Goal: Task Accomplishment & Management: Manage account settings

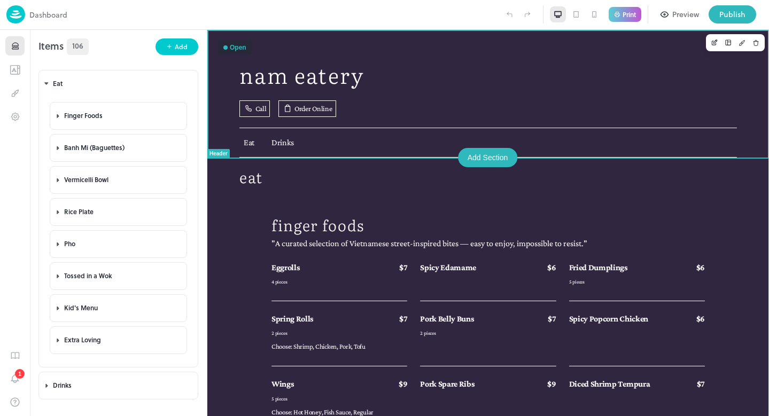
click at [397, 46] on div "NAM EATERY Call Order Online Eat Drinks" at bounding box center [488, 94] width 562 height 128
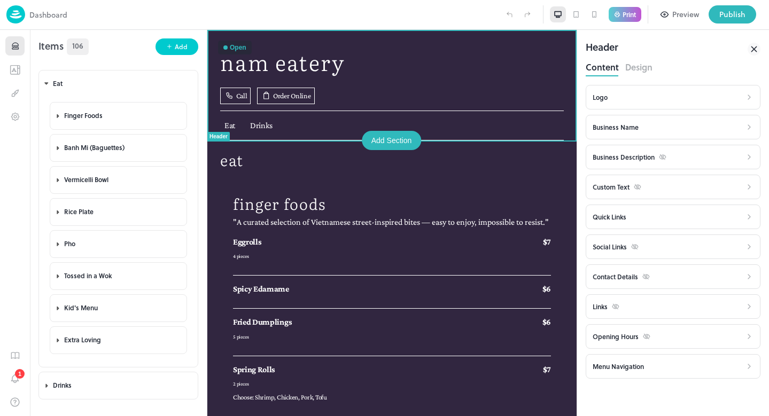
click at [667, 60] on div "Content Design" at bounding box center [673, 68] width 175 height 18
click at [623, 12] on p "Print" at bounding box center [629, 14] width 13 height 6
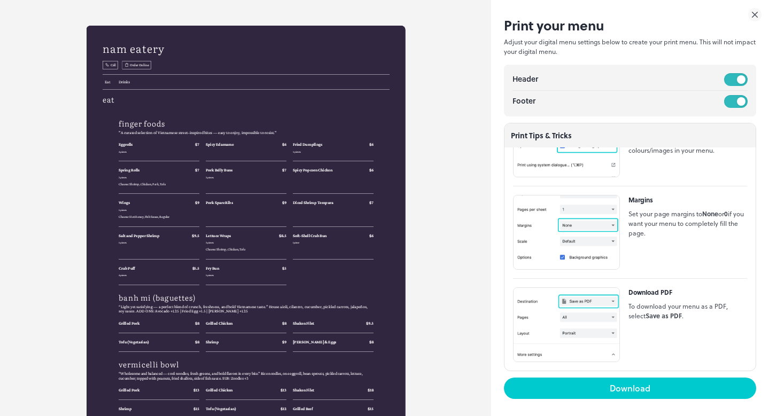
scroll to position [506, 0]
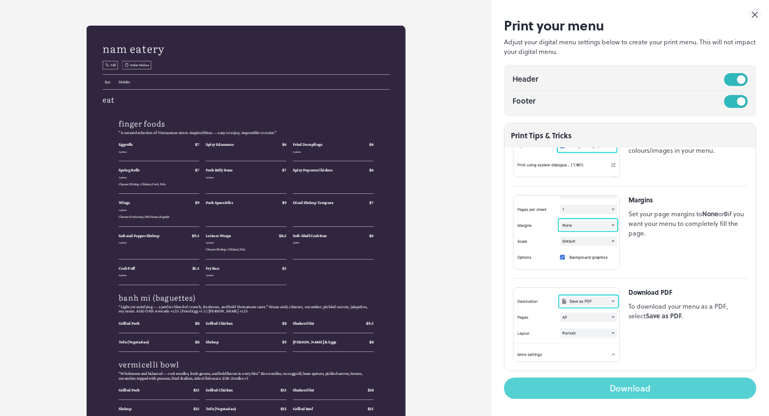
click at [634, 391] on button "Download" at bounding box center [630, 388] width 252 height 21
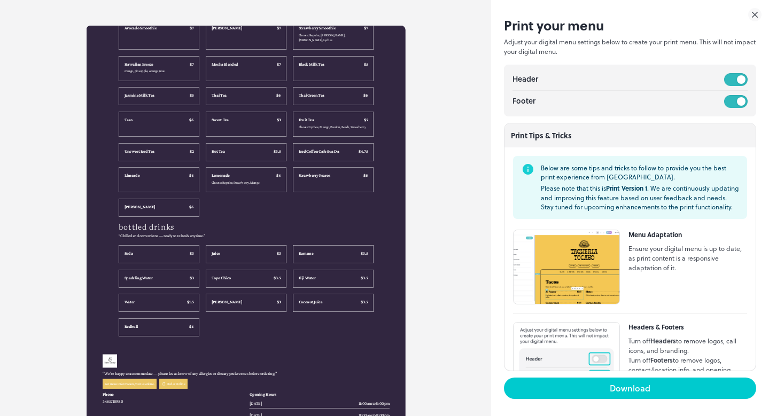
scroll to position [2048, 0]
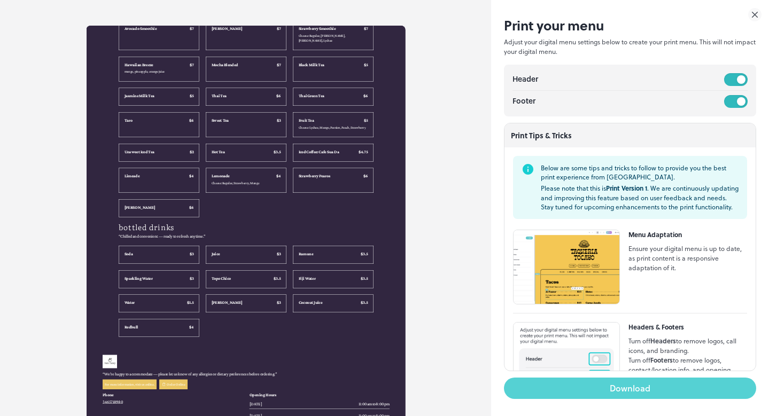
click at [577, 389] on button "Download" at bounding box center [630, 388] width 252 height 21
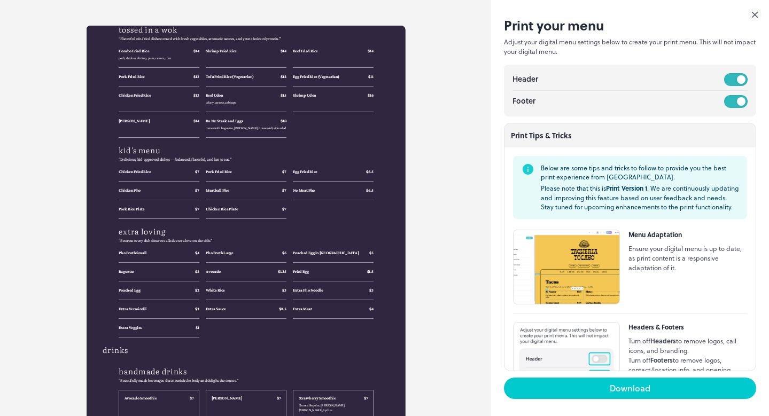
scroll to position [1180, 0]
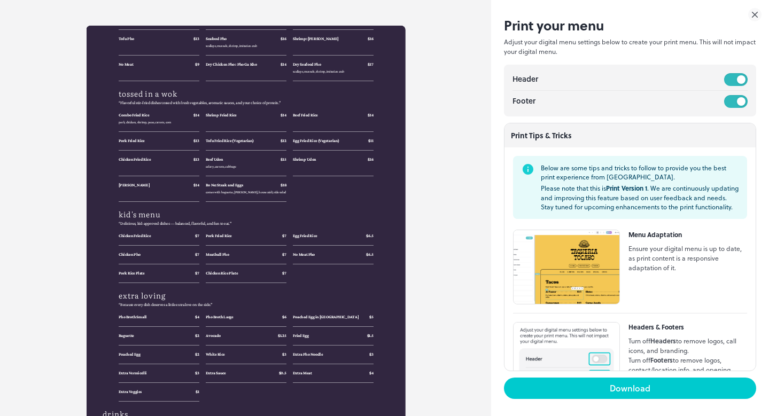
click at [756, 13] on icon at bounding box center [754, 14] width 5 height 5
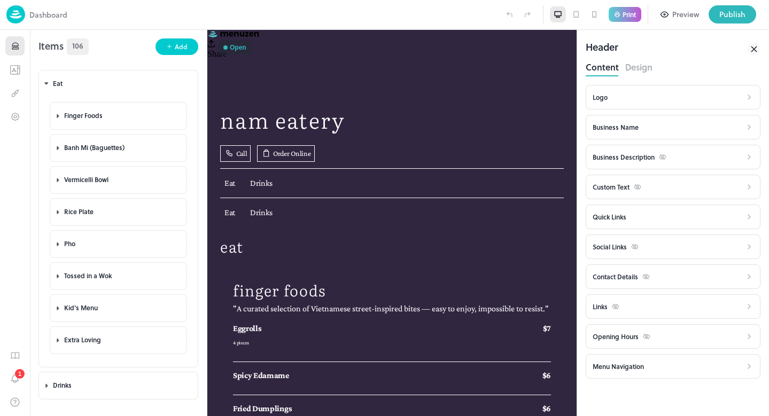
scroll to position [0, 0]
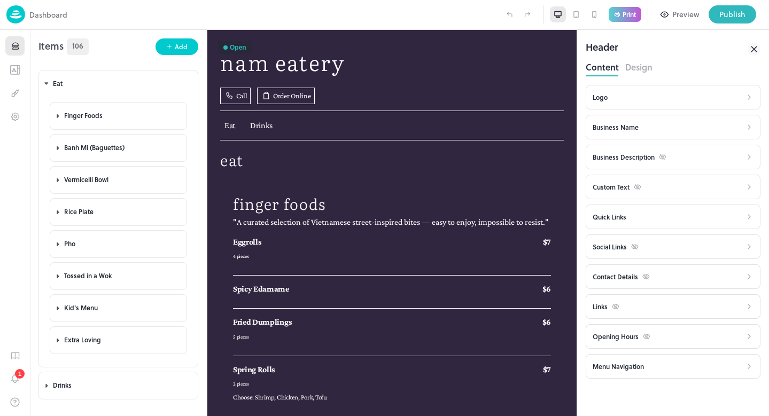
click at [672, 17] on button "Preview" at bounding box center [680, 14] width 51 height 18
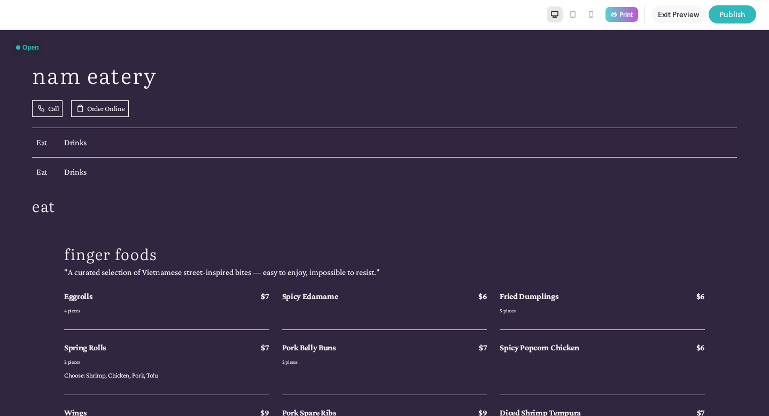
drag, startPoint x: 222, startPoint y: 5, endPoint x: 671, endPoint y: 17, distance: 449.0
click at [671, 17] on button "Exit Preview" at bounding box center [678, 14] width 54 height 18
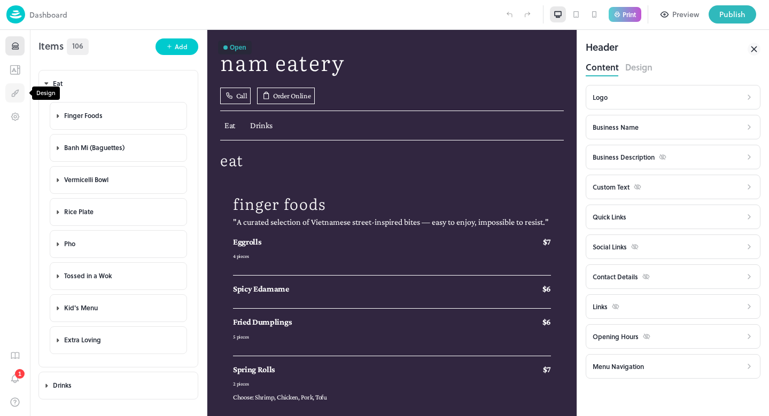
click at [13, 91] on icon "Design" at bounding box center [15, 93] width 10 height 10
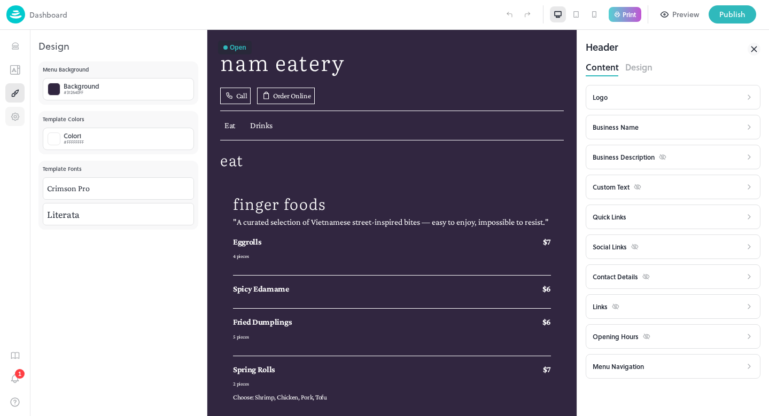
click at [17, 121] on icon "Settings" at bounding box center [15, 117] width 10 height 10
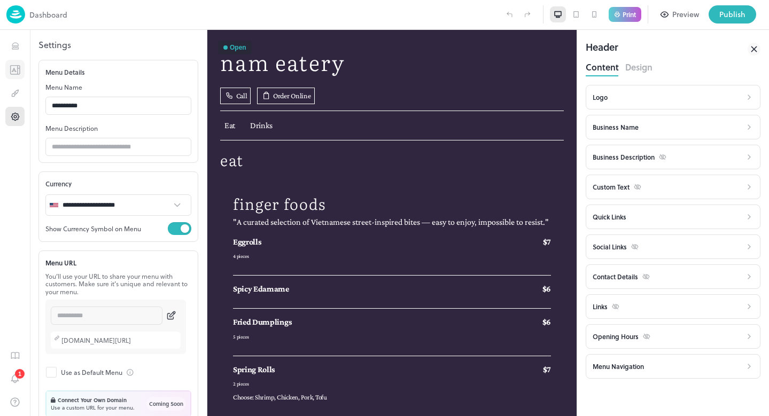
click at [17, 74] on icon "Templates" at bounding box center [15, 70] width 11 height 10
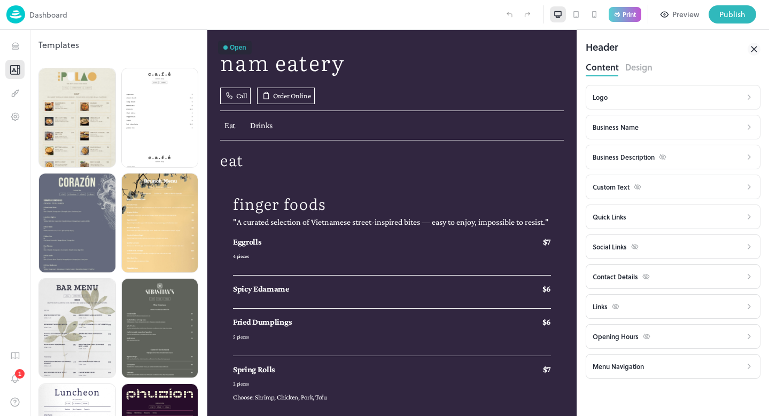
scroll to position [2316, 0]
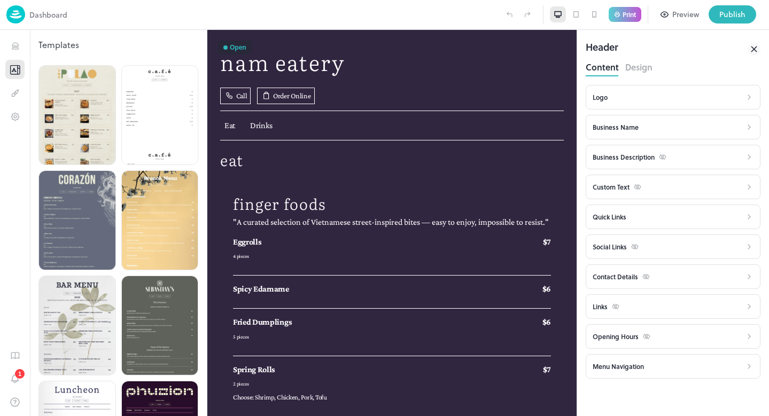
click at [15, 69] on icon "Templates" at bounding box center [15, 70] width 11 height 10
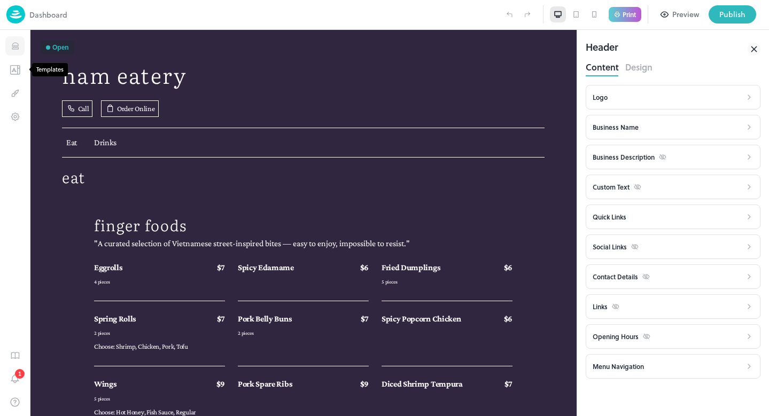
click at [16, 48] on icon "Items" at bounding box center [15, 46] width 10 height 10
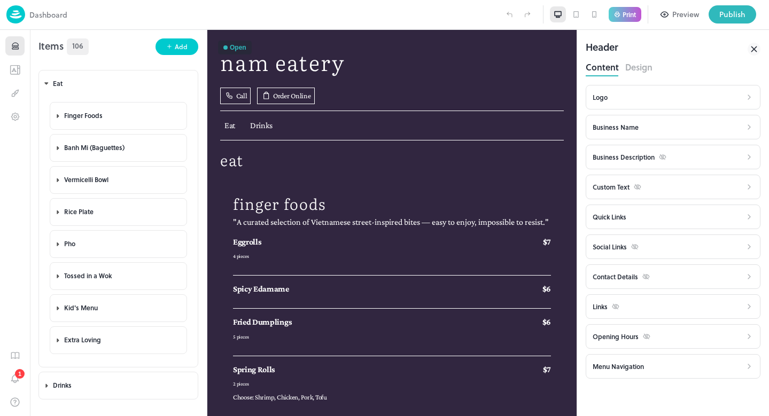
click at [113, 18] on div at bounding box center [283, 14] width 433 height 18
click at [14, 91] on icon "Design" at bounding box center [15, 93] width 10 height 10
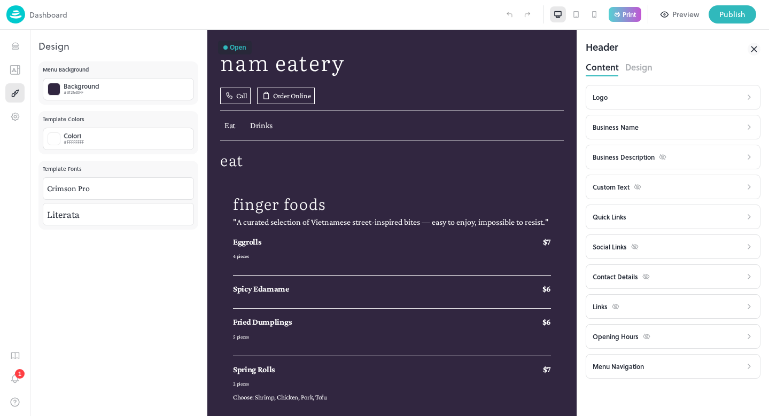
click at [84, 276] on div "**********" at bounding box center [118, 238] width 177 height 355
click at [94, 91] on div "#312640FF" at bounding box center [82, 92] width 36 height 6
click at [176, 118] on div at bounding box center [176, 119] width 10 height 10
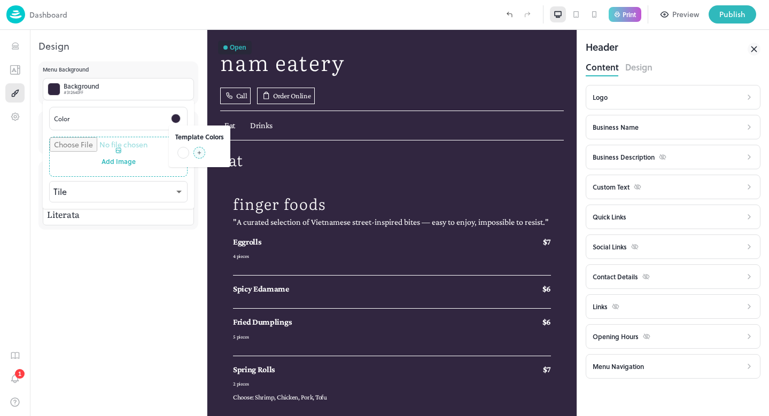
click at [186, 153] on div at bounding box center [183, 153] width 12 height 12
click at [121, 269] on div at bounding box center [384, 208] width 769 height 416
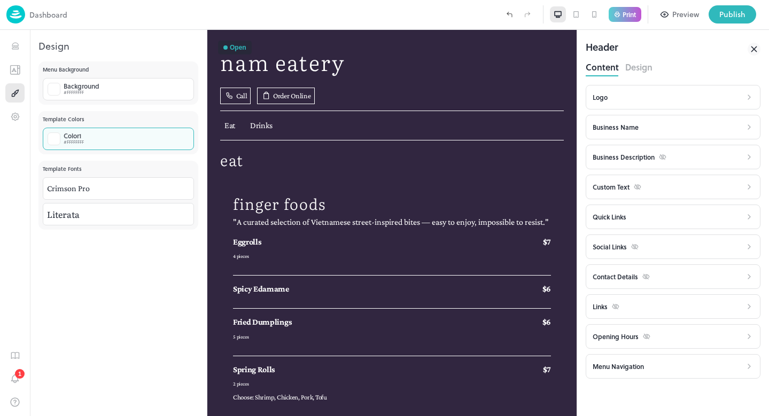
click at [108, 138] on div "Color 1 #FFFFFFFF" at bounding box center [118, 139] width 151 height 22
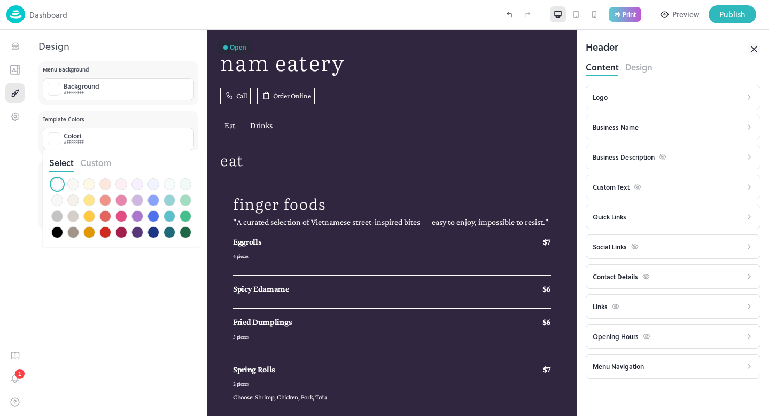
click at [56, 234] on div at bounding box center [57, 233] width 12 height 12
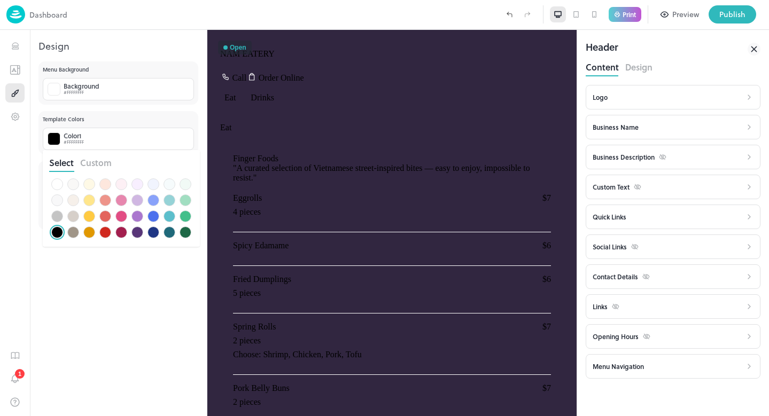
click at [171, 215] on div at bounding box center [170, 217] width 12 height 12
click at [171, 200] on div at bounding box center [170, 201] width 12 height 12
click at [77, 205] on div at bounding box center [73, 201] width 12 height 12
click at [57, 218] on div at bounding box center [57, 217] width 12 height 12
click at [76, 231] on div at bounding box center [73, 233] width 12 height 12
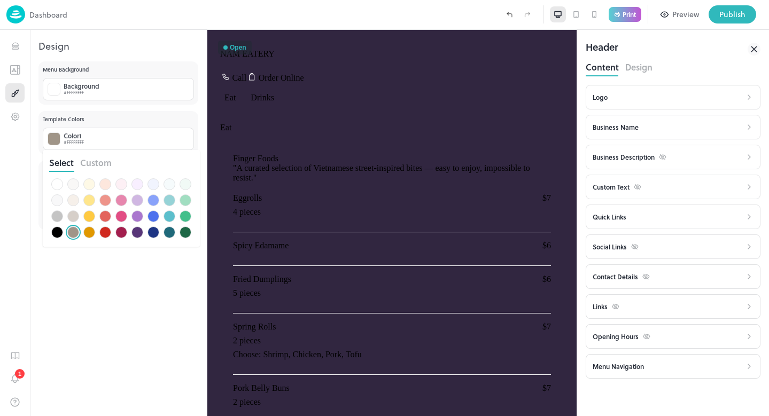
click at [75, 184] on div at bounding box center [73, 184] width 12 height 12
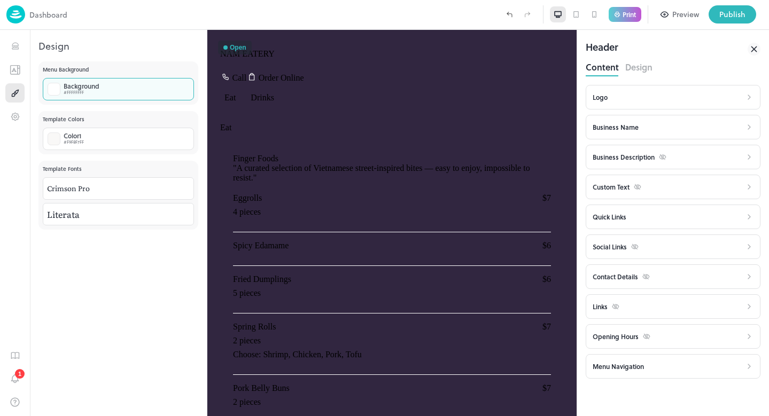
click at [69, 89] on div "#FFFFFFFF" at bounding box center [82, 92] width 36 height 6
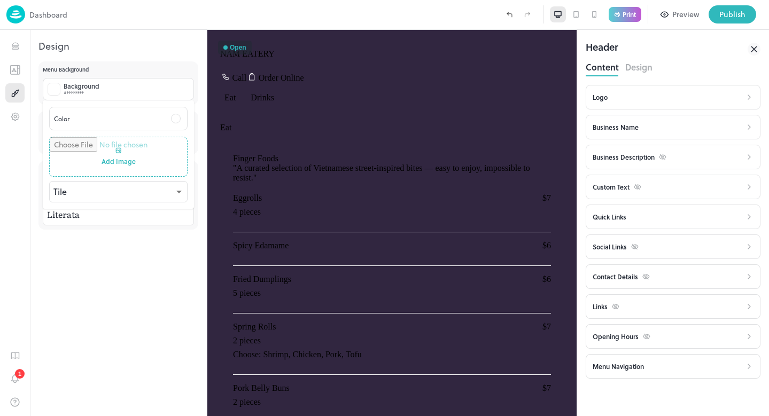
click at [177, 119] on div at bounding box center [176, 119] width 10 height 10
click at [187, 151] on div at bounding box center [183, 153] width 12 height 12
click at [177, 121] on div at bounding box center [176, 119] width 10 height 10
click at [200, 152] on icon at bounding box center [199, 152] width 5 height 5
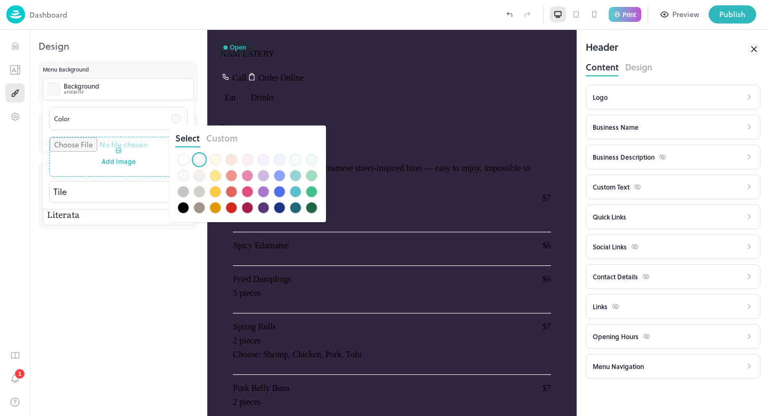
click at [278, 208] on div at bounding box center [280, 208] width 12 height 12
click at [297, 210] on div at bounding box center [296, 208] width 12 height 12
click at [279, 207] on div at bounding box center [280, 208] width 12 height 12
click at [264, 207] on div at bounding box center [264, 208] width 12 height 12
click at [224, 138] on button "Custom" at bounding box center [222, 138] width 32 height 12
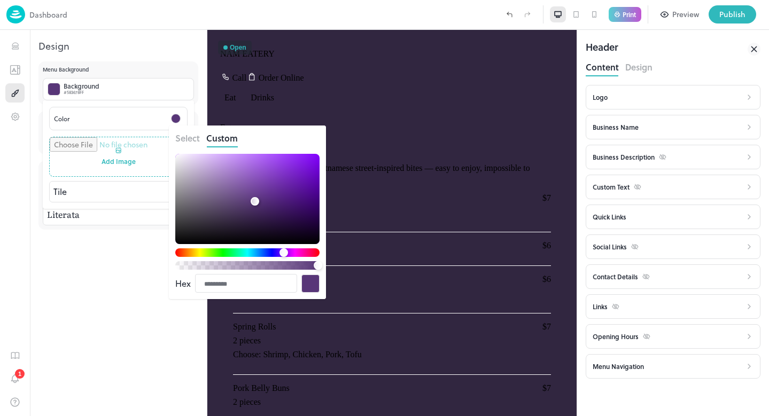
click at [107, 282] on div at bounding box center [384, 208] width 769 height 416
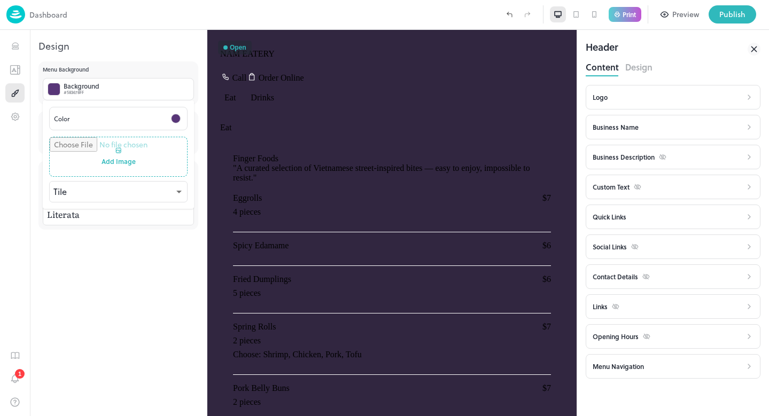
click at [509, 14] on div at bounding box center [384, 208] width 769 height 416
click at [509, 14] on icon "Undo (Ctrl + Z)" at bounding box center [509, 15] width 10 height 10
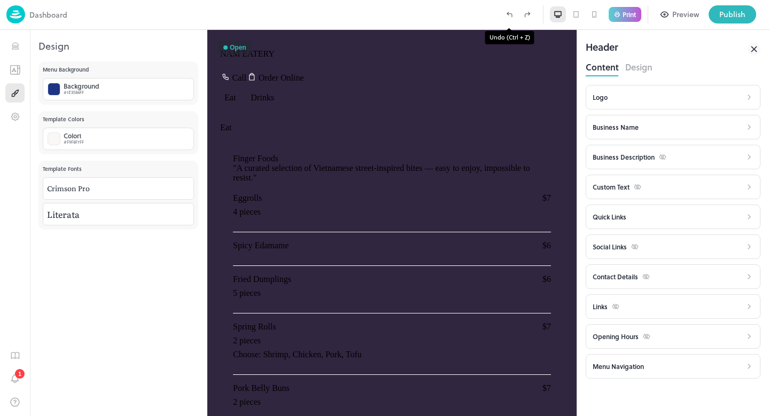
click at [509, 14] on icon "Undo (Ctrl + Z)" at bounding box center [509, 15] width 10 height 10
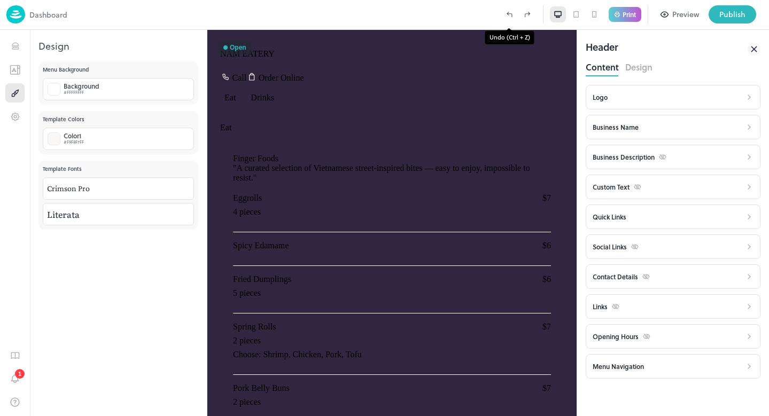
click at [509, 14] on icon "Undo (Ctrl + Z)" at bounding box center [509, 15] width 10 height 10
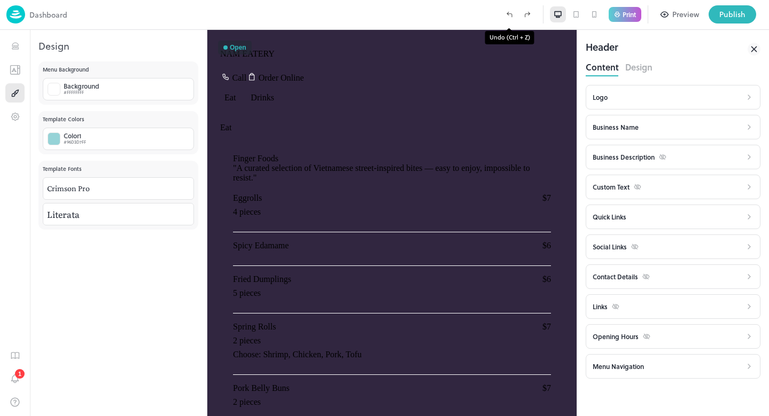
click at [509, 14] on icon "Undo (Ctrl + Z)" at bounding box center [509, 15] width 10 height 10
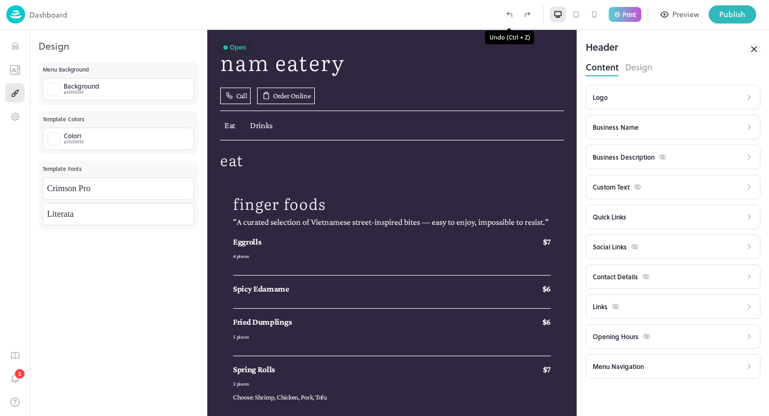
click at [509, 14] on icon "Undo (Ctrl + Z)" at bounding box center [509, 15] width 10 height 10
click at [115, 347] on div "**********" at bounding box center [118, 238] width 177 height 355
click at [13, 94] on icon "Design" at bounding box center [13, 95] width 3 height 3
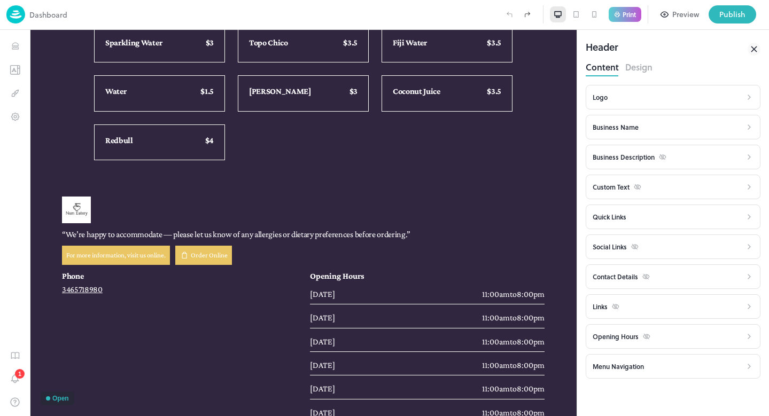
scroll to position [2589, 0]
click at [755, 48] on icon at bounding box center [753, 48] width 5 height 5
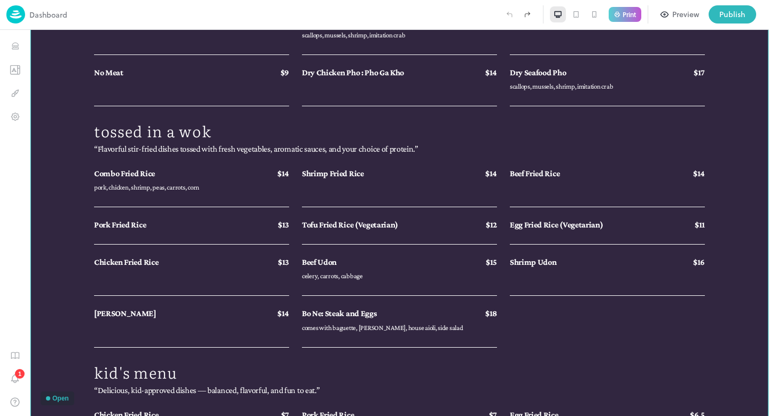
scroll to position [1205, 0]
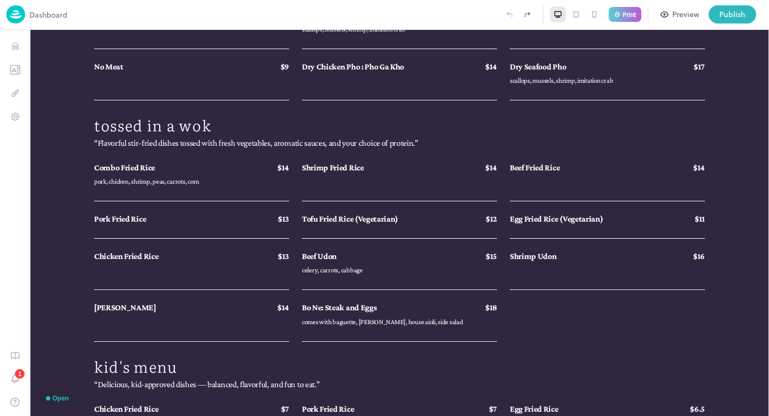
click at [624, 14] on p "Print" at bounding box center [629, 14] width 13 height 6
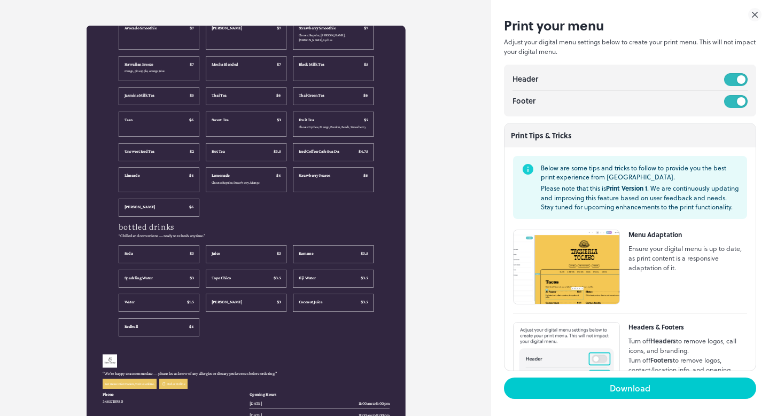
scroll to position [2048, 0]
click at [757, 14] on icon at bounding box center [754, 14] width 13 height 13
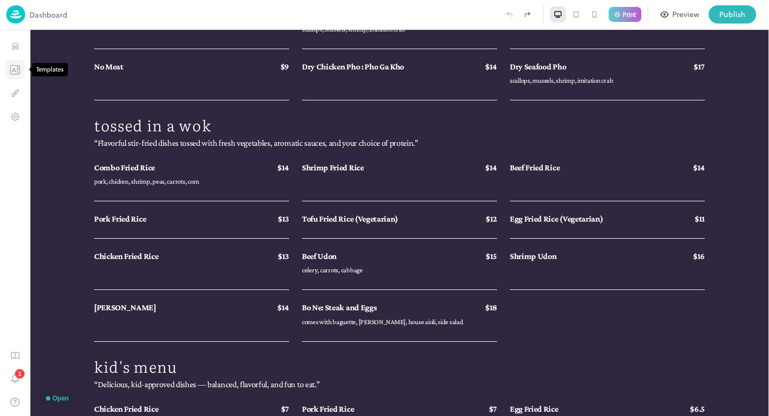
click at [16, 71] on icon "Templates" at bounding box center [15, 70] width 11 height 10
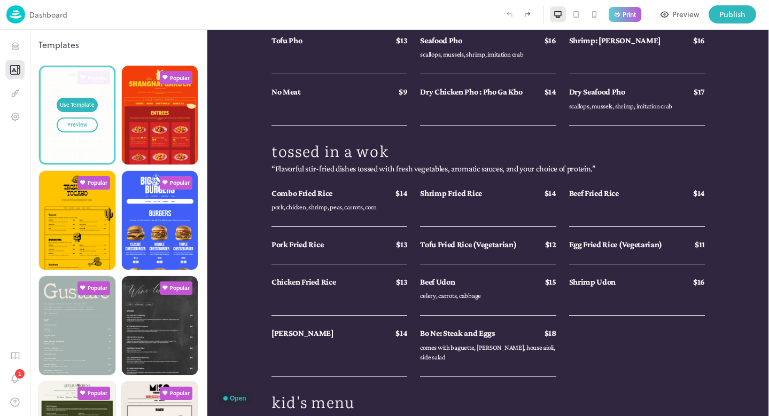
click at [85, 125] on div "Preview" at bounding box center [77, 125] width 20 height 9
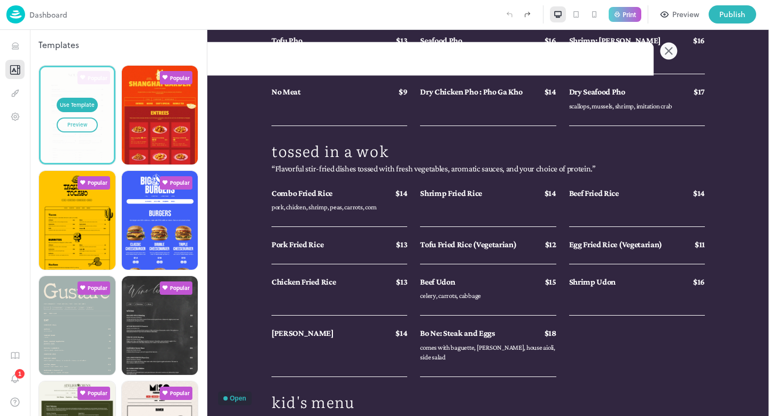
click at [669, 50] on icon at bounding box center [668, 51] width 6 height 6
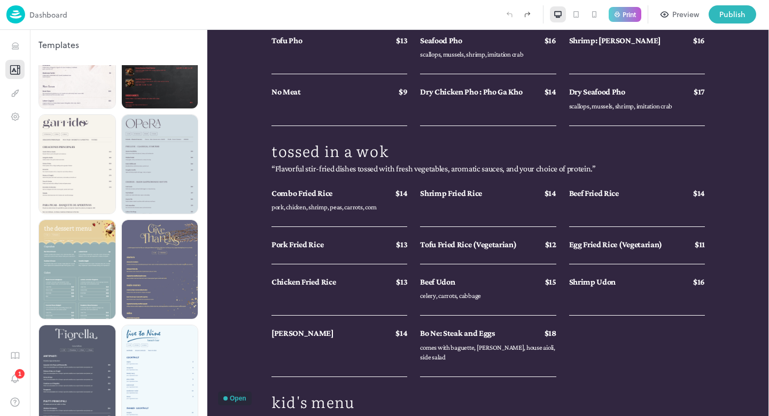
scroll to position [1846, 0]
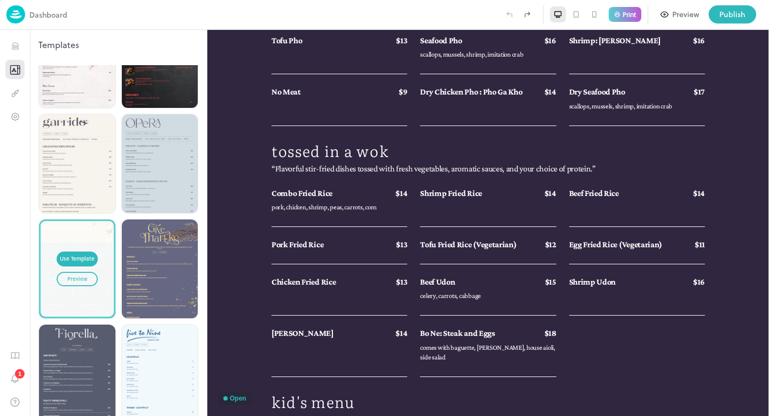
click at [77, 275] on div "Preview" at bounding box center [77, 279] width 20 height 9
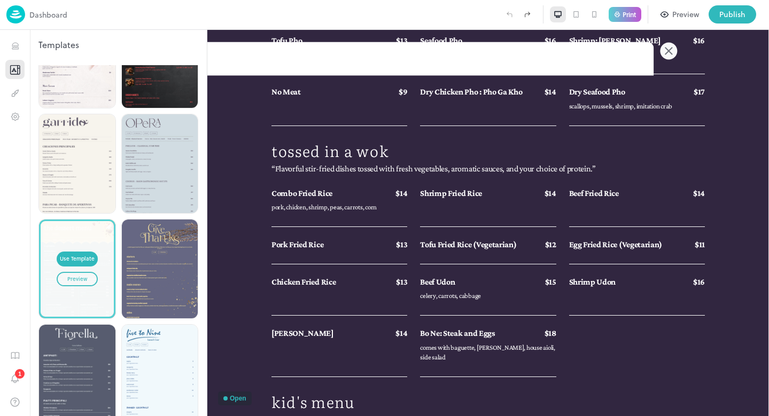
click at [671, 51] on icon at bounding box center [668, 50] width 17 height 17
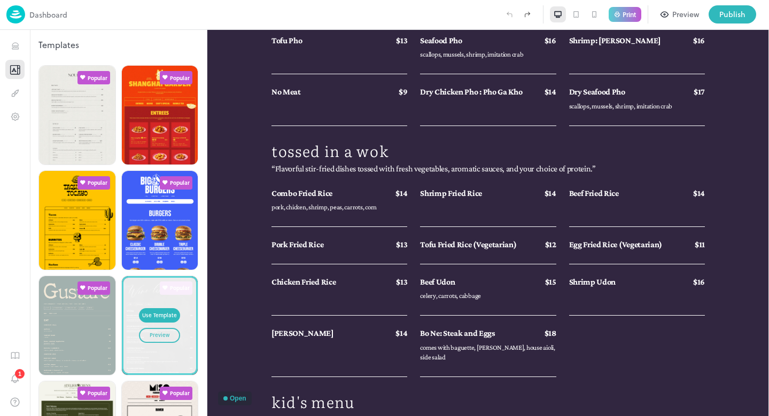
scroll to position [0, 0]
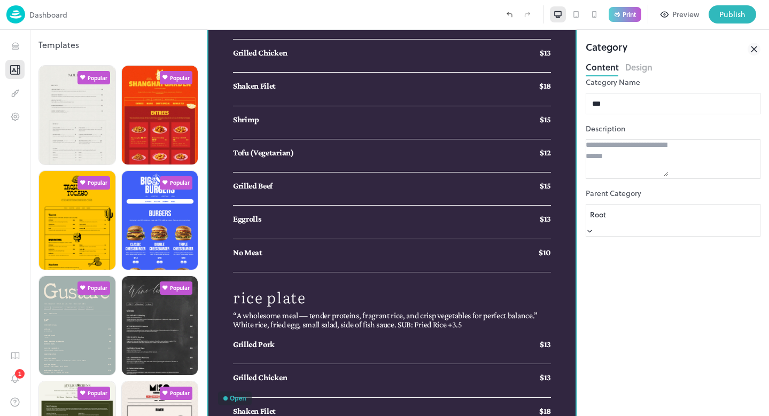
click at [753, 48] on icon at bounding box center [753, 48] width 5 height 5
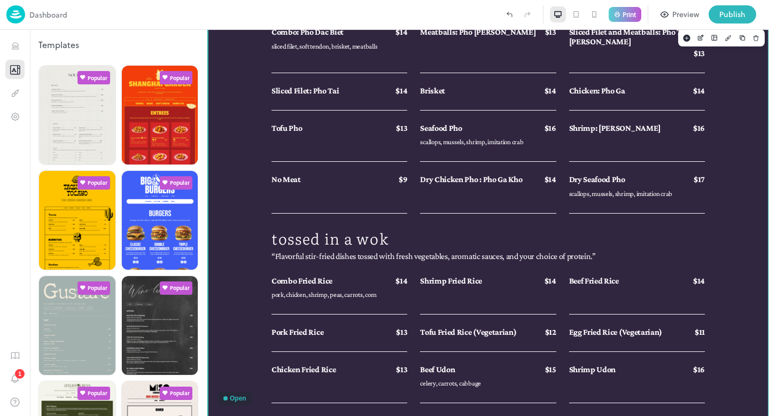
scroll to position [1112, 0]
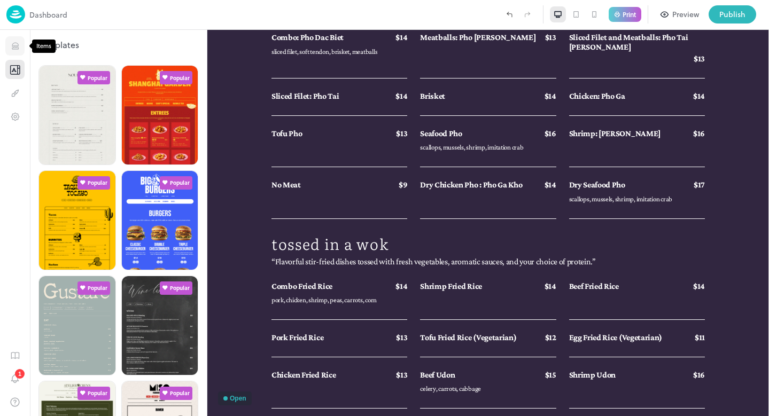
click at [17, 49] on icon "Items" at bounding box center [15, 48] width 6 height 1
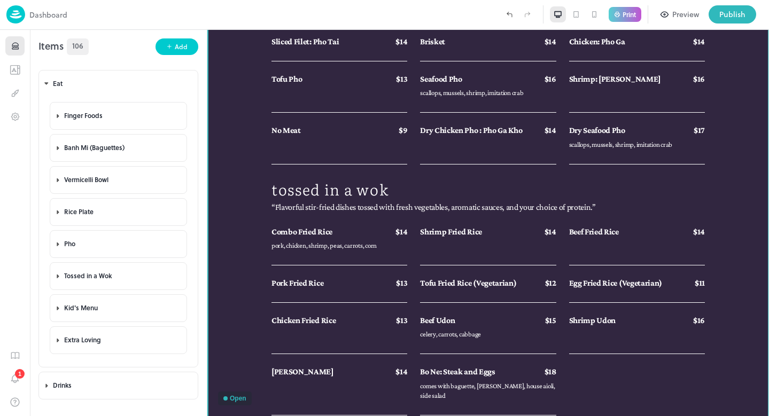
scroll to position [1171, 0]
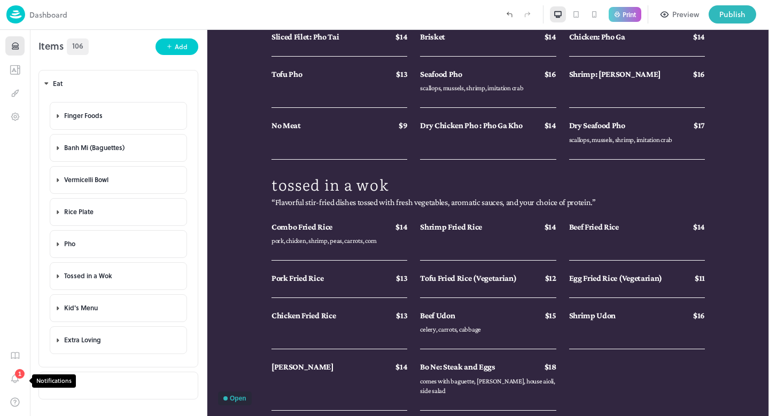
click at [19, 377] on div "1" at bounding box center [20, 374] width 10 height 10
click at [16, 115] on icon "Settings" at bounding box center [15, 116] width 3 height 3
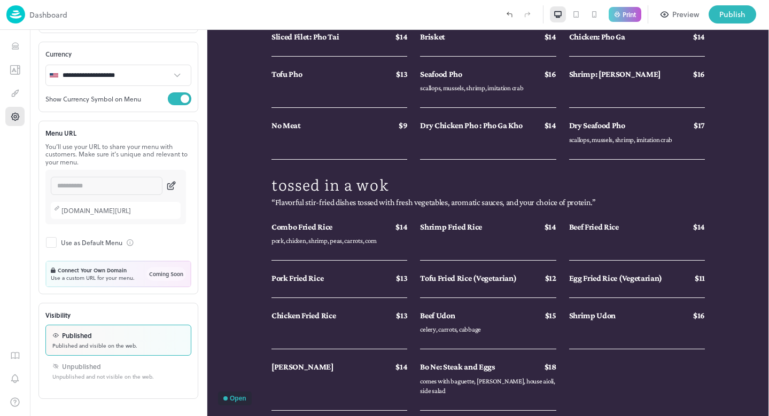
click at [682, 17] on div "Preview" at bounding box center [685, 15] width 27 height 12
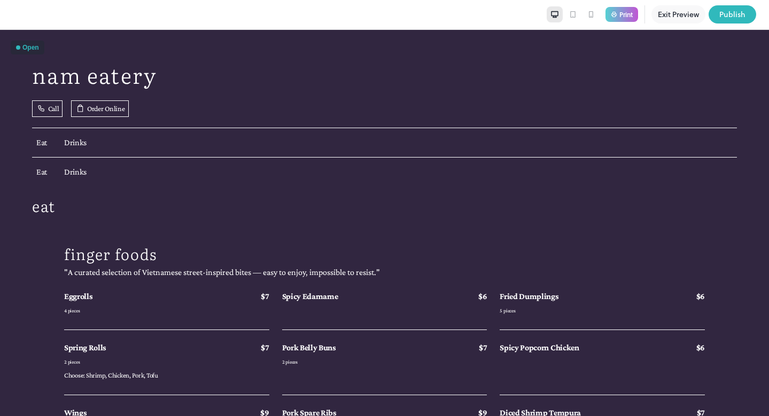
click at [674, 15] on button "Exit Preview" at bounding box center [678, 14] width 54 height 18
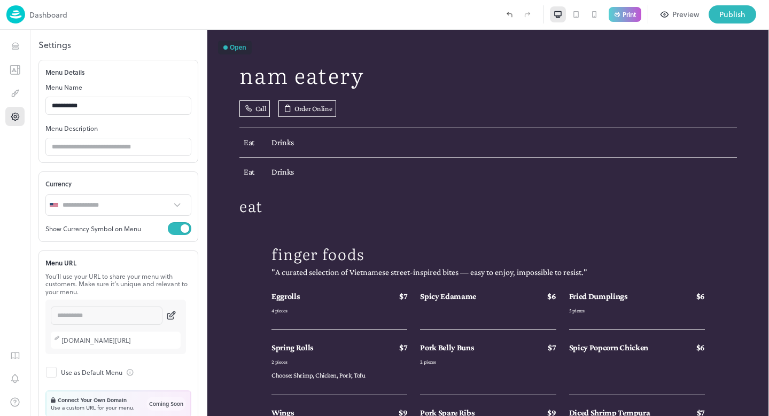
type input "**********"
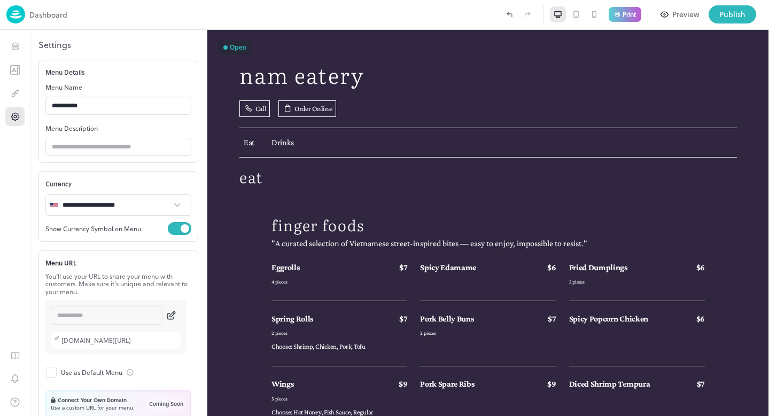
click at [35, 12] on p "Dashboard" at bounding box center [48, 14] width 38 height 11
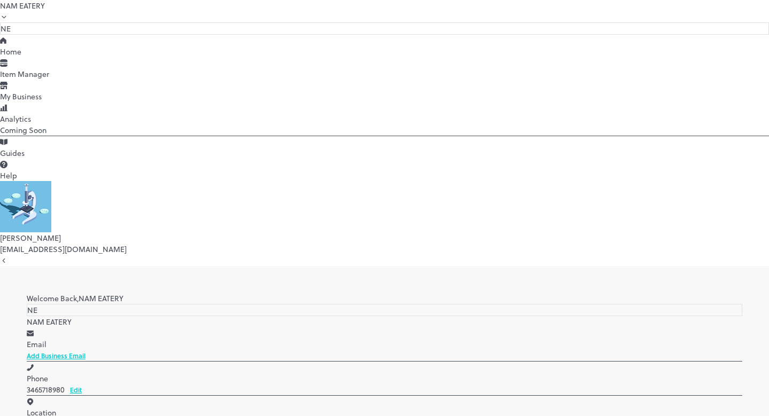
click at [58, 80] on div "Item Manager" at bounding box center [384, 73] width 769 height 11
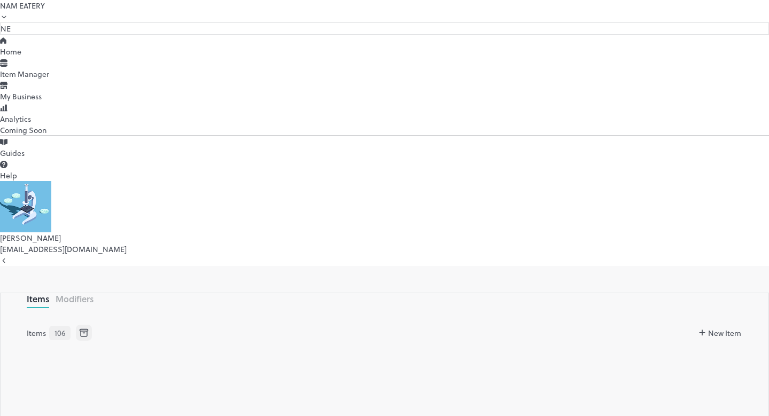
click at [44, 102] on div "My Business" at bounding box center [384, 96] width 769 height 11
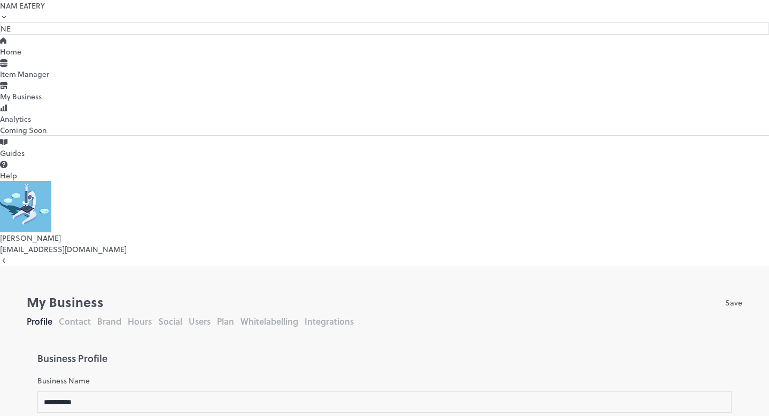
type input "**********"
click at [38, 135] on div "Analytics Coming Soon" at bounding box center [384, 124] width 769 height 22
click at [38, 57] on div "Home" at bounding box center [384, 51] width 769 height 11
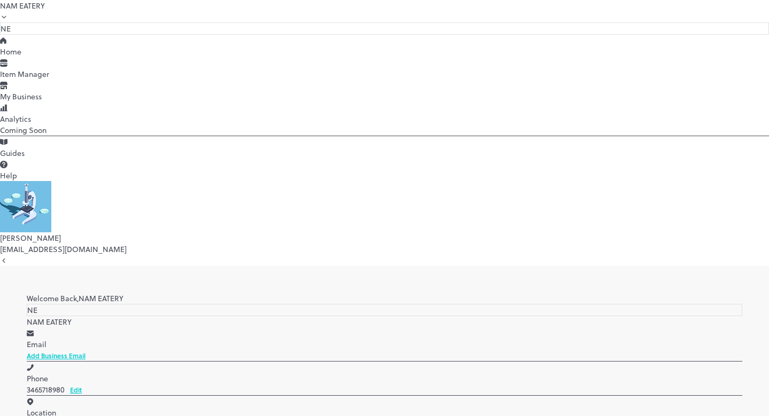
click at [46, 80] on div "Item Manager" at bounding box center [384, 73] width 769 height 11
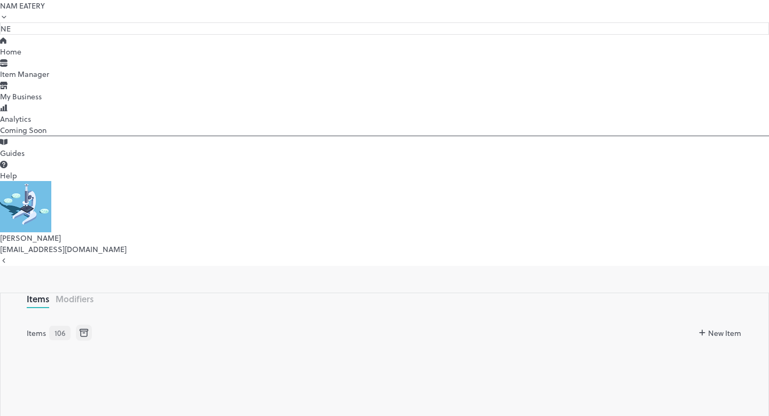
click at [8, 21] on icon at bounding box center [4, 16] width 8 height 7
click at [48, 393] on div at bounding box center [384, 208] width 769 height 416
click at [33, 57] on div "Home" at bounding box center [384, 51] width 769 height 11
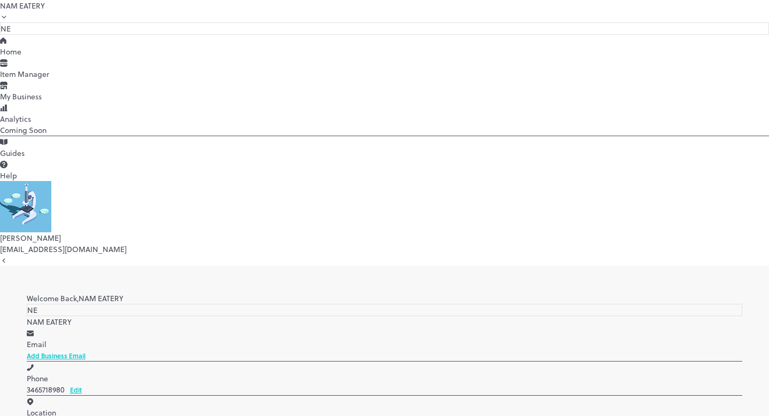
click at [33, 57] on div "Home" at bounding box center [384, 51] width 769 height 11
click at [8, 21] on icon at bounding box center [4, 16] width 8 height 7
click at [541, 170] on div at bounding box center [384, 208] width 769 height 416
click at [99, 22] on div "NAM EATERY" at bounding box center [384, 11] width 769 height 22
click at [53, 27] on div at bounding box center [384, 208] width 769 height 416
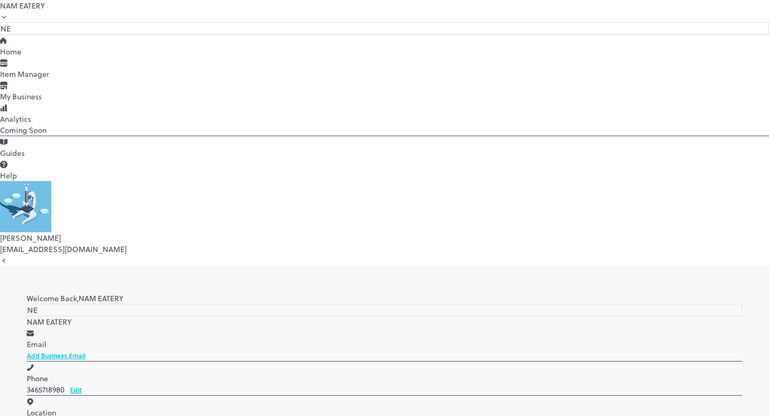
click at [19, 27] on div "NE" at bounding box center [384, 28] width 769 height 12
click at [48, 104] on div at bounding box center [384, 208] width 769 height 416
click at [45, 102] on div "My Business" at bounding box center [384, 96] width 769 height 11
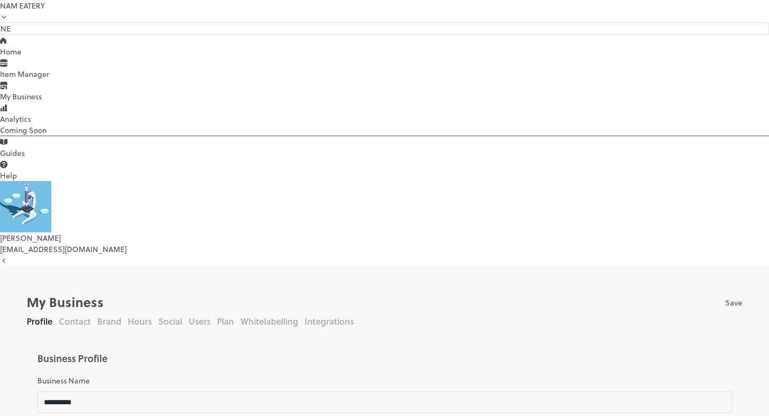
click at [41, 57] on div "Home" at bounding box center [384, 51] width 769 height 11
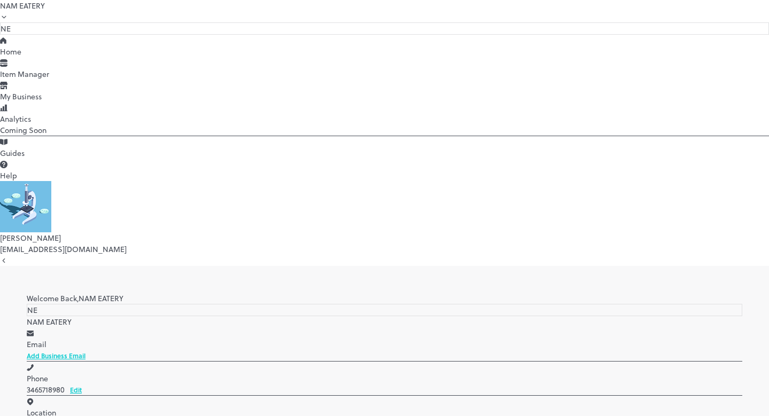
click at [63, 80] on div "Item Manager" at bounding box center [384, 73] width 769 height 11
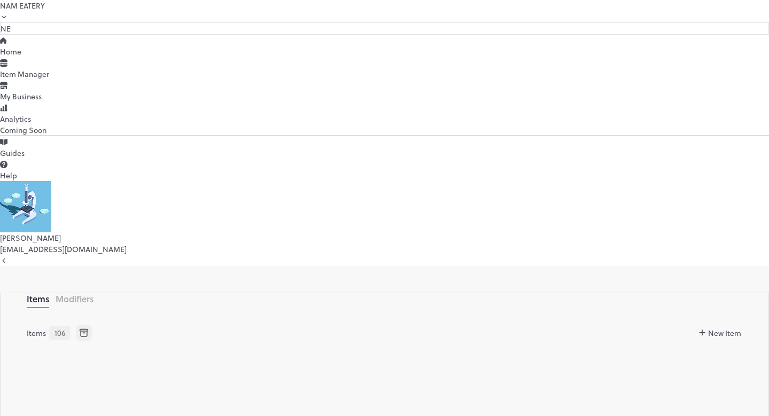
click at [94, 293] on button "Modifiers" at bounding box center [75, 299] width 38 height 12
click at [49, 293] on button "Items" at bounding box center [38, 299] width 22 height 12
click at [90, 327] on icon at bounding box center [84, 333] width 12 height 12
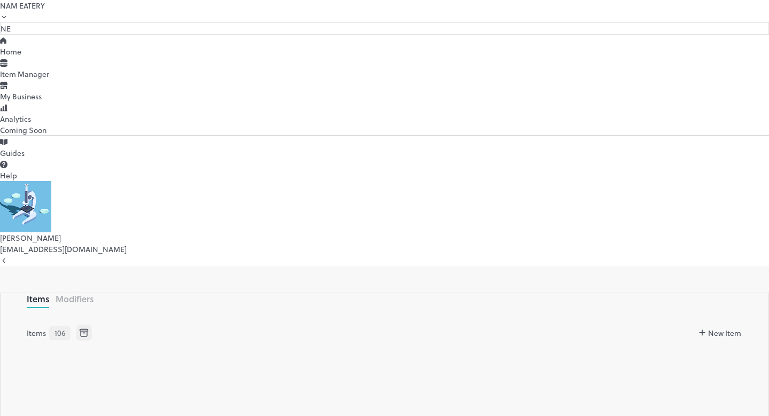
click at [54, 11] on div "NAM EATERY" at bounding box center [384, 5] width 769 height 11
click at [34, 56] on div at bounding box center [384, 208] width 769 height 416
click at [35, 57] on div "Home" at bounding box center [384, 51] width 769 height 11
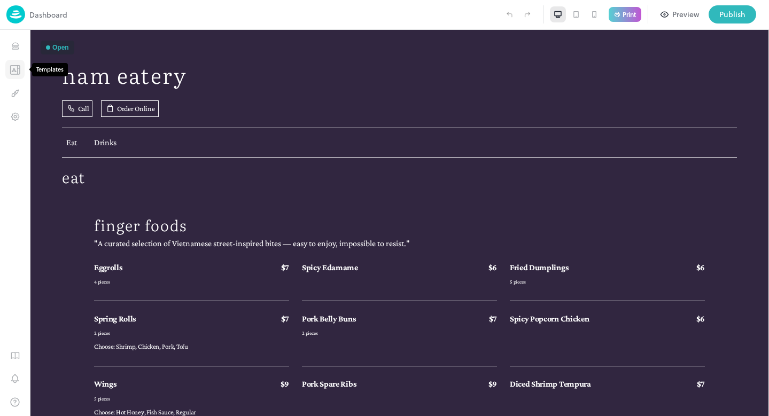
click at [16, 71] on icon "Templates" at bounding box center [15, 70] width 11 height 10
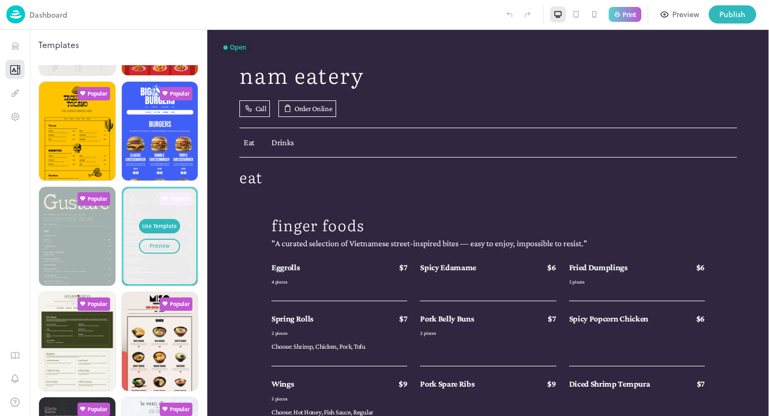
scroll to position [95, 0]
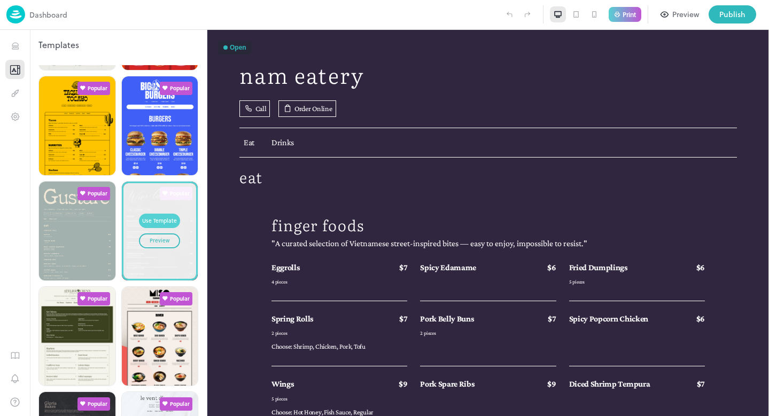
click at [153, 217] on div "Use Template" at bounding box center [159, 221] width 35 height 9
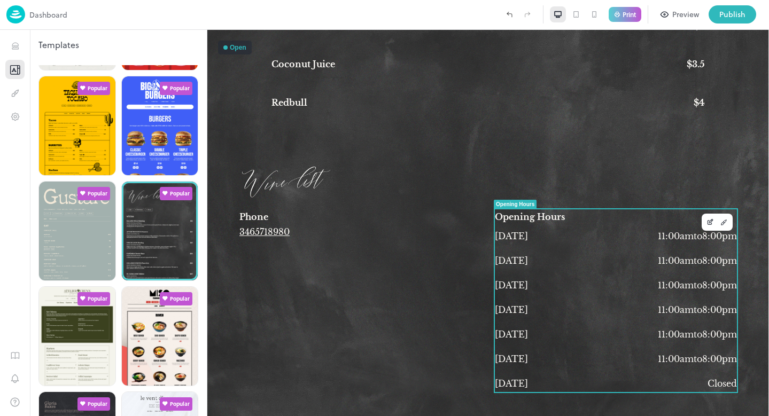
scroll to position [5462, 0]
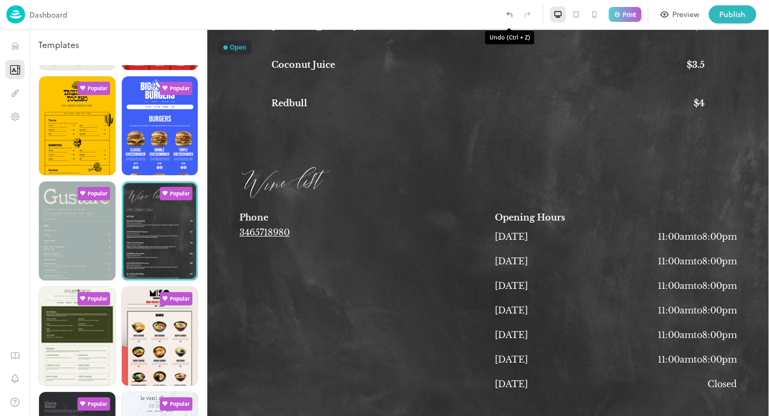
click at [506, 15] on icon "Undo (Ctrl + Z)" at bounding box center [509, 15] width 10 height 10
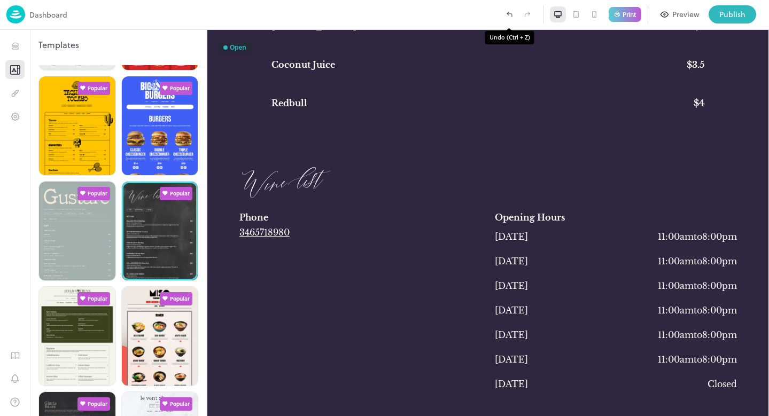
type input "**********"
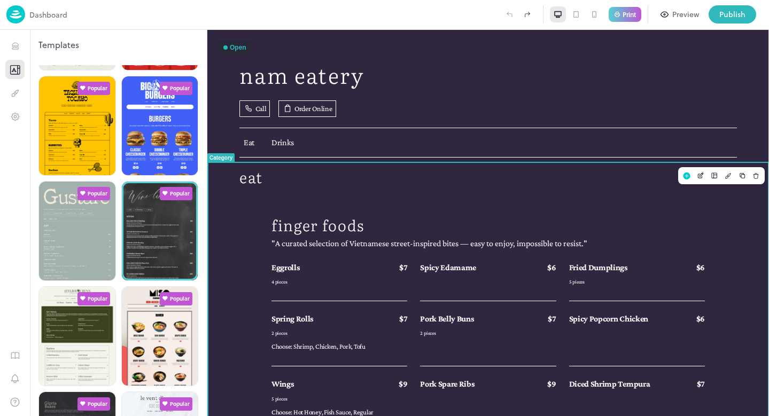
scroll to position [0, 0]
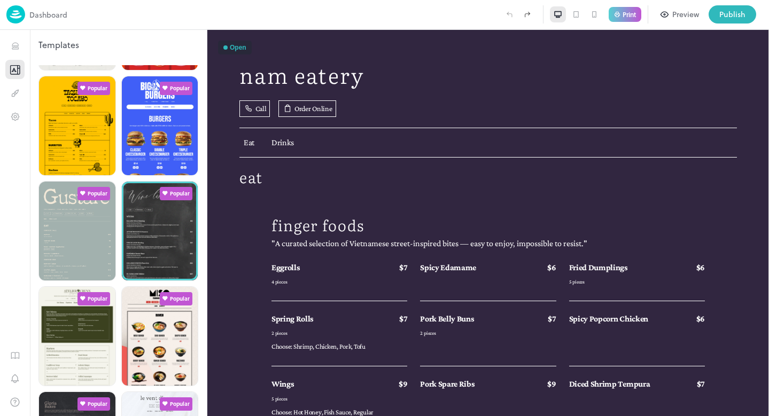
click at [40, 13] on p "Dashboard" at bounding box center [48, 14] width 38 height 11
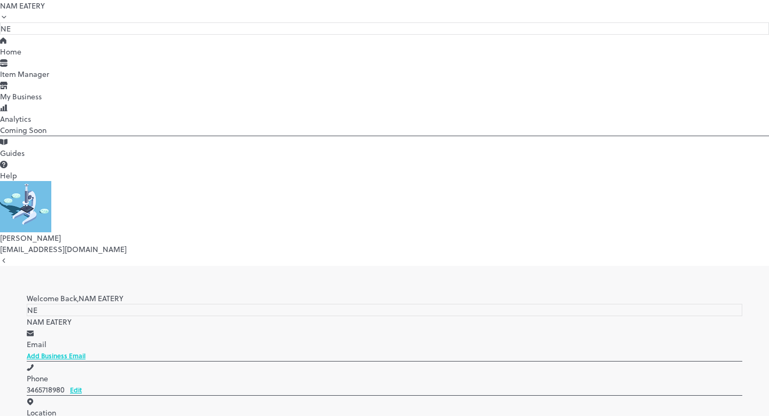
click at [428, 352] on div at bounding box center [384, 208] width 769 height 416
click at [94, 36] on div "Duplicate" at bounding box center [47, 27] width 94 height 18
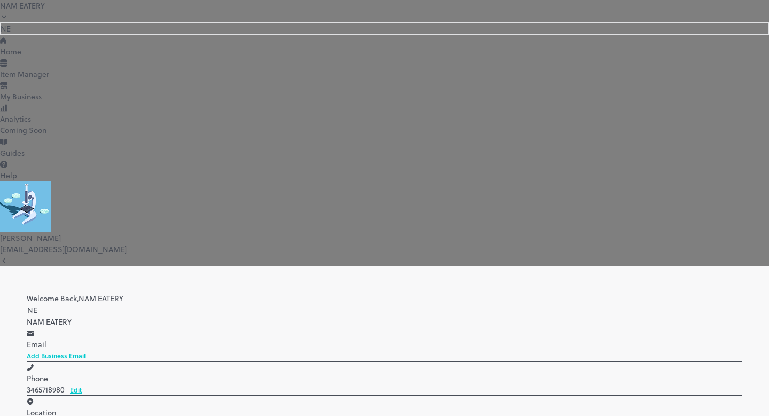
type input "**********"
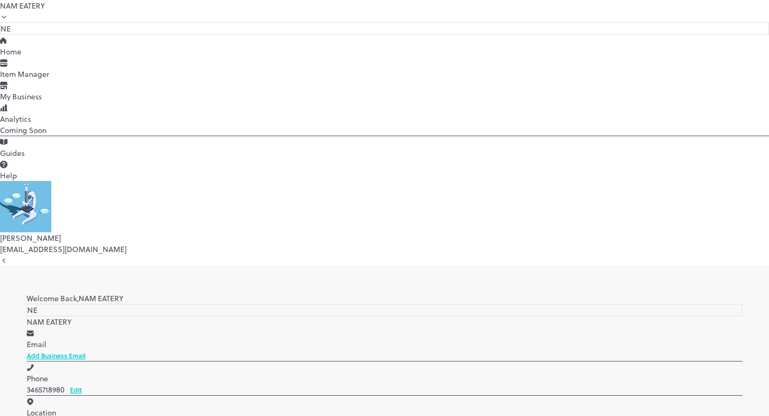
click at [219, 316] on p "NAM EATERY" at bounding box center [385, 321] width 716 height 11
click at [249, 316] on p "NAM EATERY" at bounding box center [385, 321] width 716 height 11
click at [8, 21] on icon at bounding box center [4, 16] width 8 height 7
click at [42, 112] on div at bounding box center [384, 208] width 769 height 416
click at [58, 102] on div "My Business" at bounding box center [384, 96] width 769 height 11
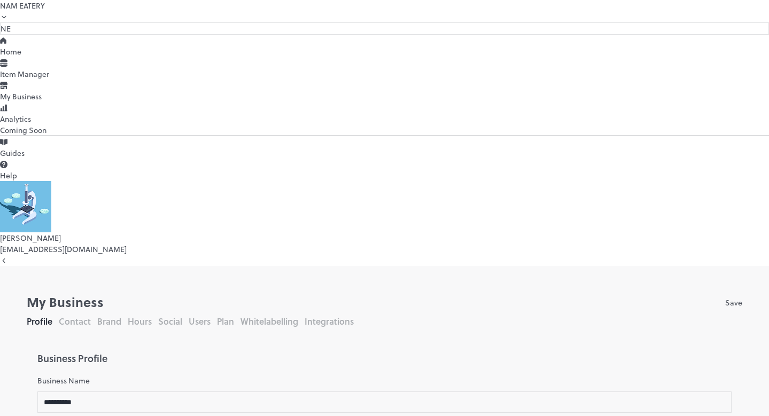
drag, startPoint x: 238, startPoint y: 137, endPoint x: 143, endPoint y: 133, distance: 95.8
click at [724, 392] on input "**********" at bounding box center [390, 402] width 707 height 21
click at [307, 392] on input "**********" at bounding box center [390, 402] width 707 height 21
drag, startPoint x: 307, startPoint y: 139, endPoint x: 178, endPoint y: 127, distance: 128.8
click at [178, 392] on input "**********" at bounding box center [390, 402] width 707 height 21
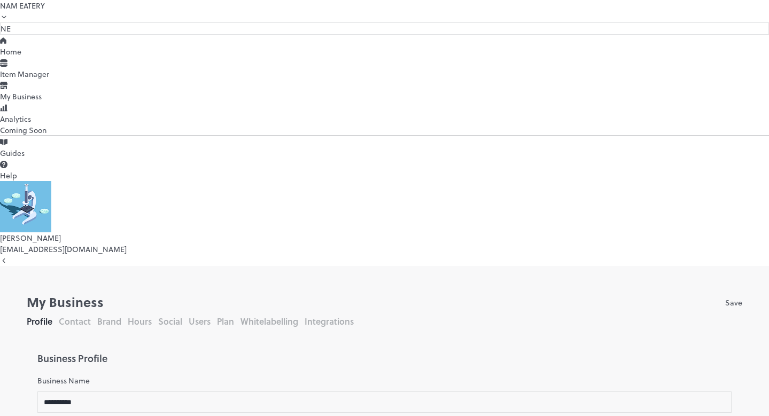
click at [91, 315] on button "Contact" at bounding box center [75, 321] width 32 height 12
click at [52, 315] on button "Profile" at bounding box center [40, 321] width 26 height 12
click at [211, 315] on button "Users" at bounding box center [200, 321] width 22 height 12
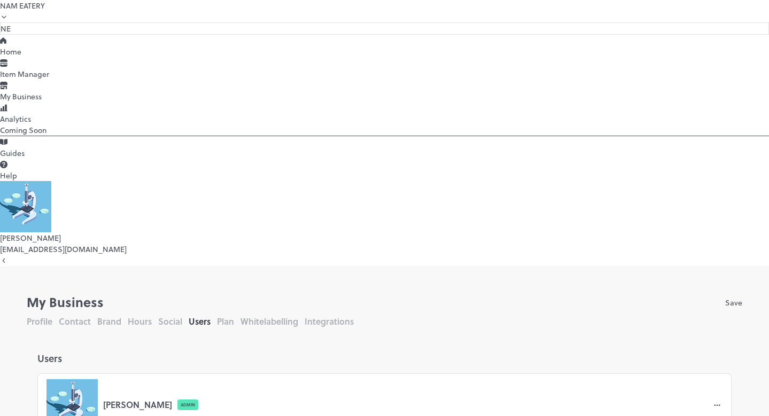
click at [234, 315] on button "Plan" at bounding box center [225, 321] width 17 height 12
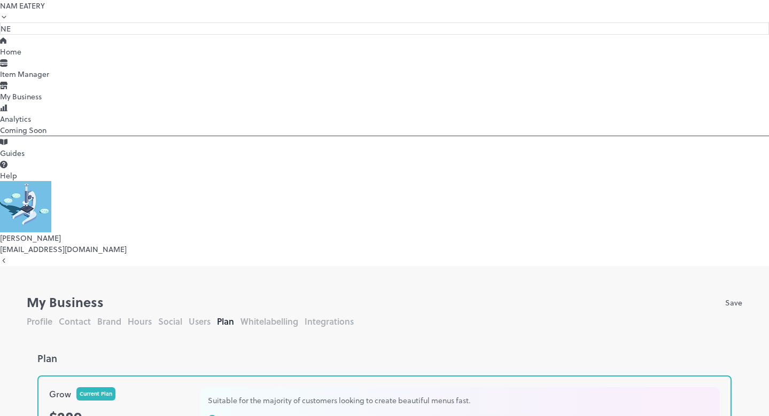
click at [298, 315] on button "Whitelabelling" at bounding box center [269, 321] width 58 height 12
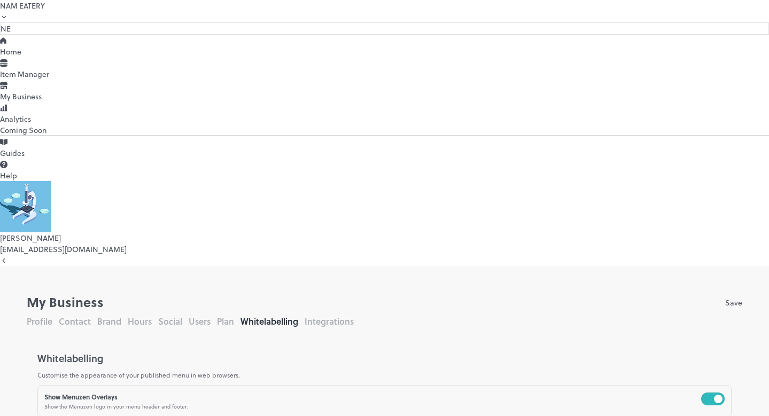
click at [354, 315] on button "Integrations" at bounding box center [329, 321] width 49 height 12
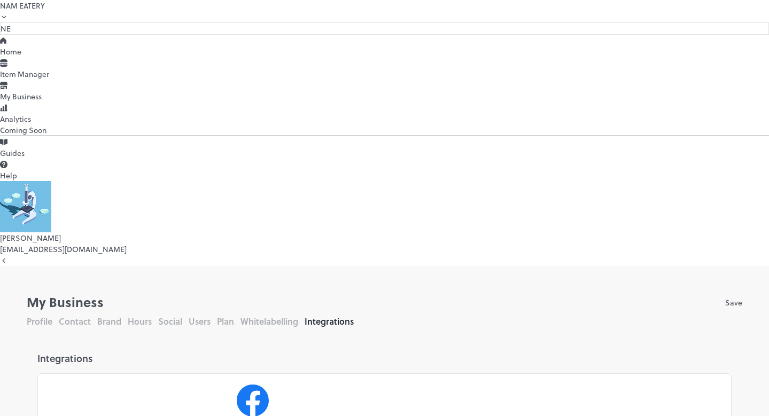
click at [182, 315] on button "Social" at bounding box center [170, 321] width 24 height 12
click at [211, 315] on button "Users" at bounding box center [200, 321] width 22 height 12
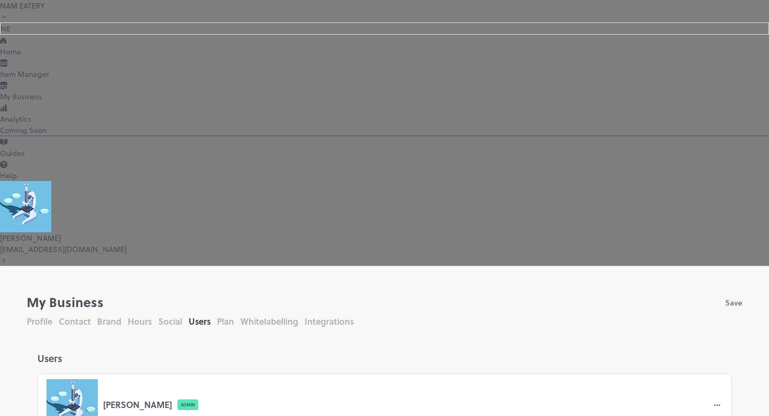
click at [398, 359] on body "**********" at bounding box center [384, 208] width 769 height 416
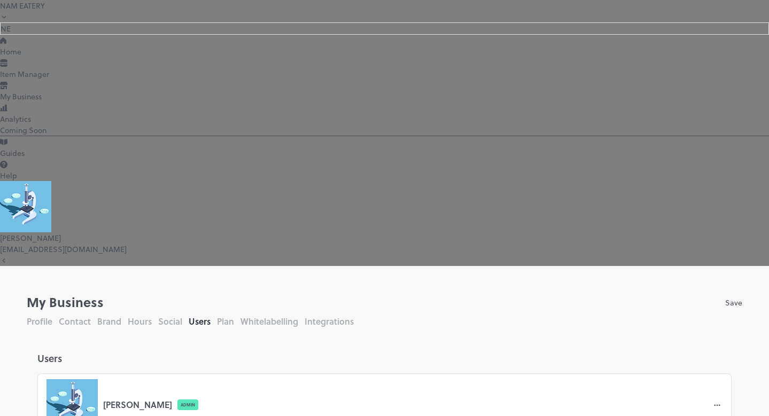
click at [407, 352] on body "**********" at bounding box center [384, 208] width 769 height 416
type input "******"
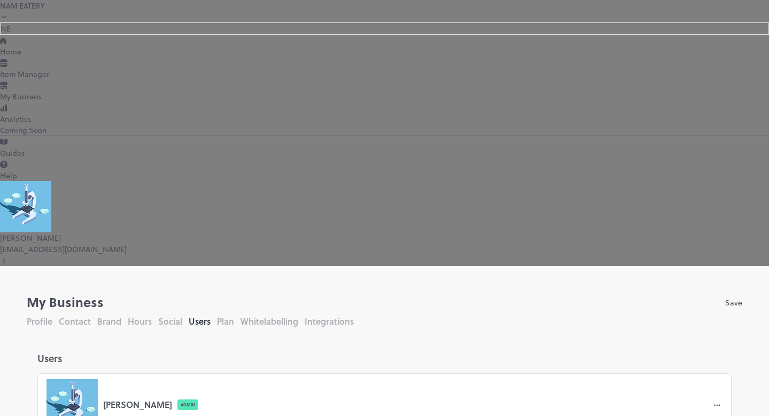
type input "*"
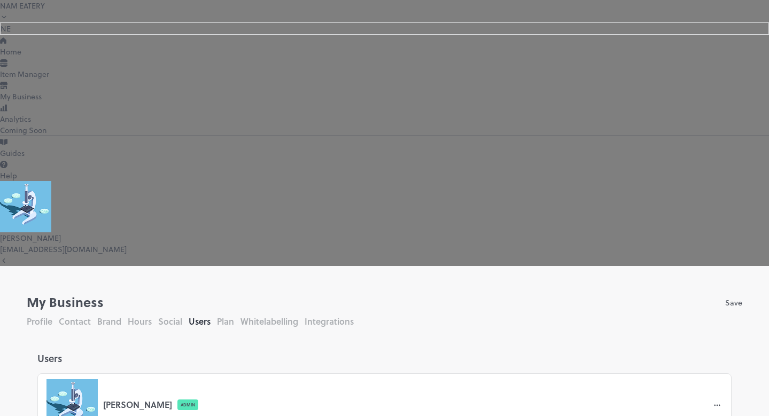
scroll to position [52, 0]
type input "**********"
type input "*****"
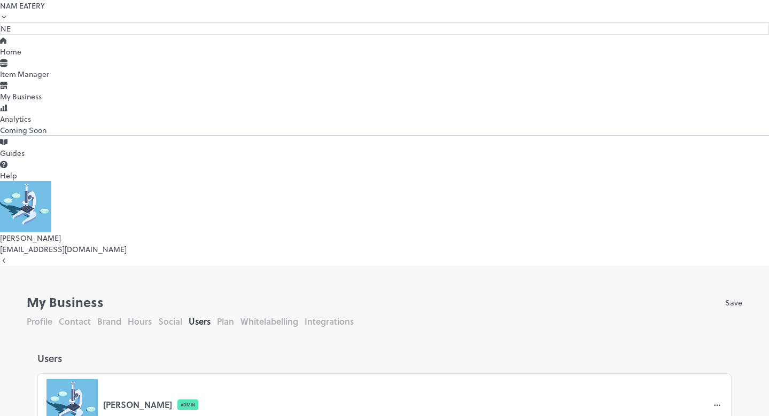
click at [51, 57] on div "Home" at bounding box center [384, 51] width 769 height 11
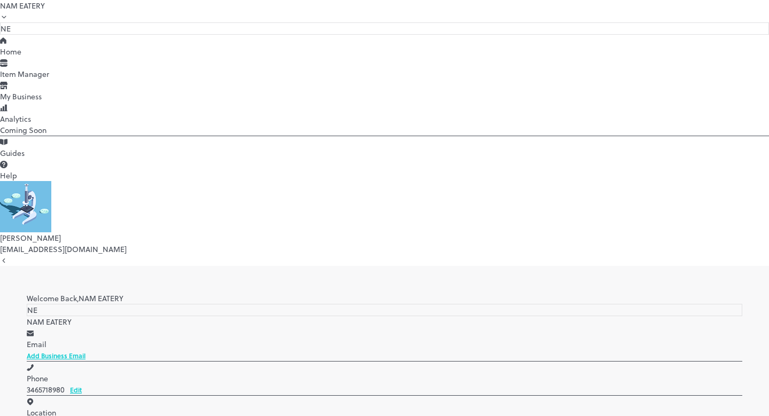
click at [45, 32] on p "Duplicate" at bounding box center [30, 27] width 29 height 10
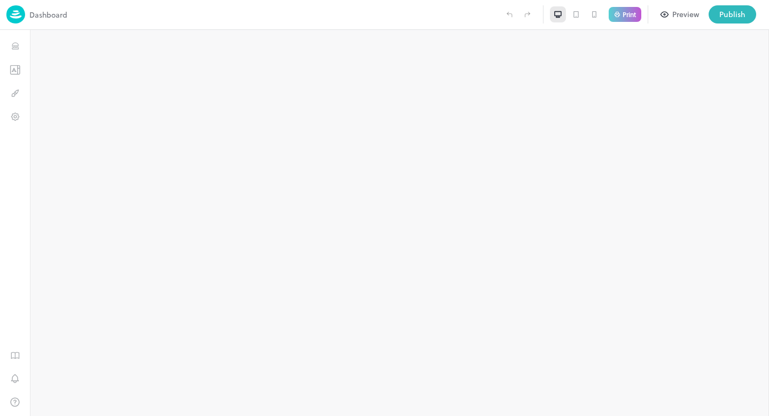
type input "**********"
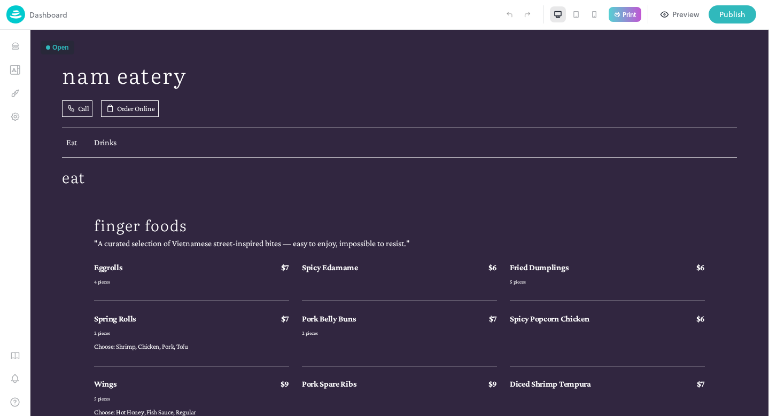
click at [43, 14] on p "Dashboard" at bounding box center [48, 14] width 38 height 11
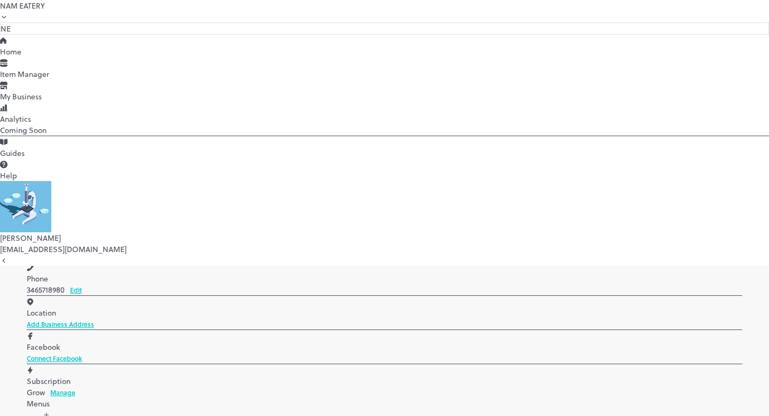
scroll to position [99, 0]
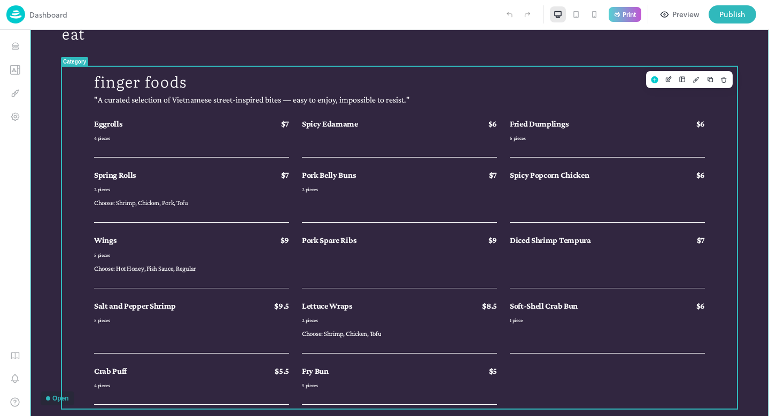
scroll to position [144, 0]
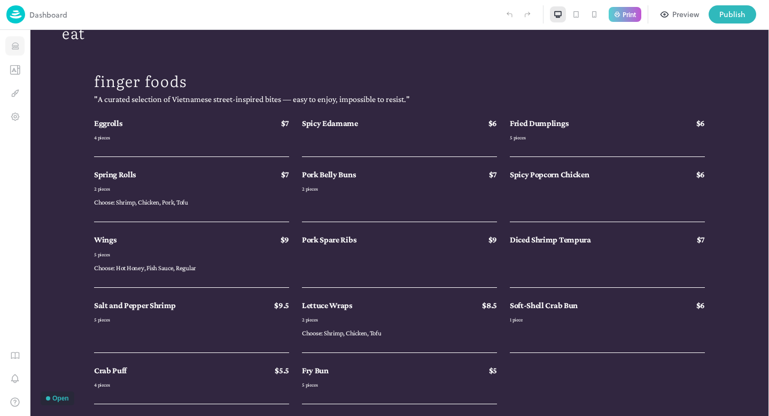
click at [11, 45] on icon "Items" at bounding box center [15, 46] width 10 height 10
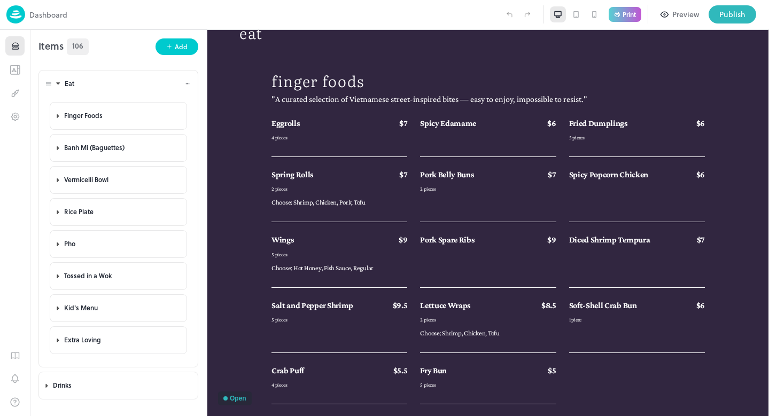
click at [60, 84] on icon at bounding box center [58, 83] width 7 height 7
click at [60, 86] on icon at bounding box center [58, 83] width 7 height 7
click at [68, 116] on icon at bounding box center [69, 115] width 7 height 7
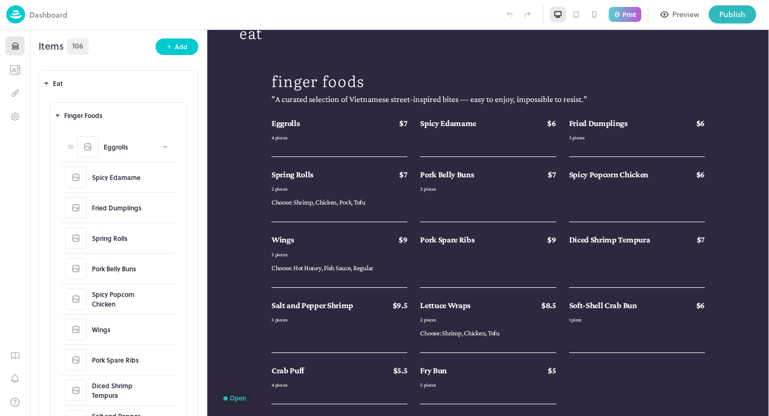
click at [107, 147] on div "Eggrolls" at bounding box center [116, 147] width 25 height 10
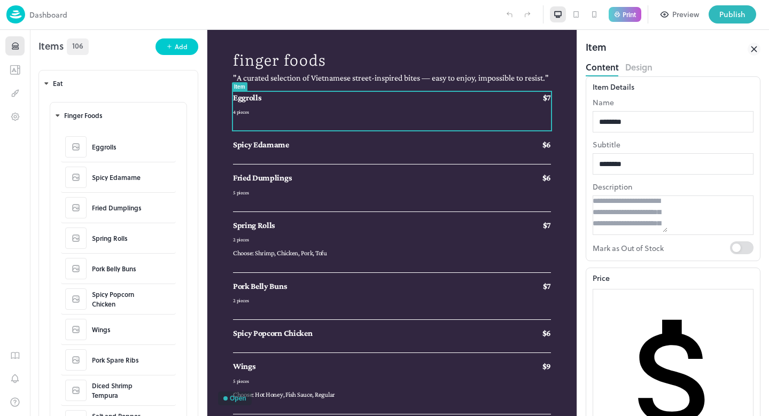
scroll to position [125, 0]
click at [17, 15] on img at bounding box center [15, 14] width 19 height 18
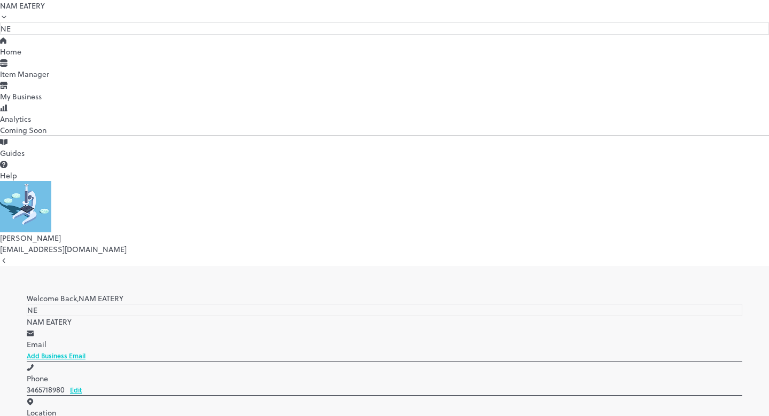
click at [44, 102] on div "My Business" at bounding box center [384, 96] width 769 height 11
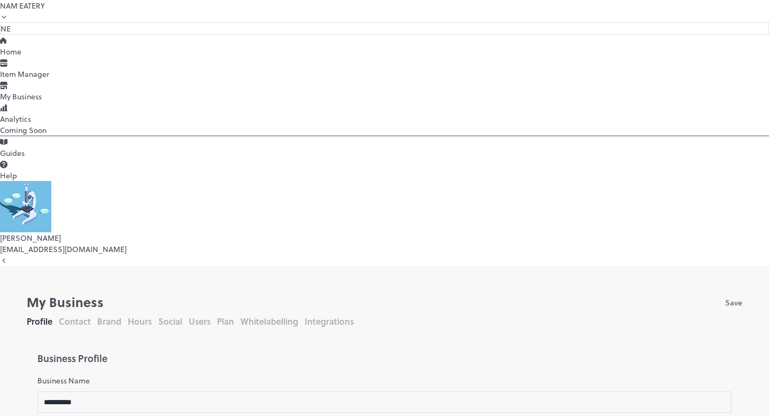
click at [47, 80] on div "Item Manager" at bounding box center [384, 73] width 769 height 11
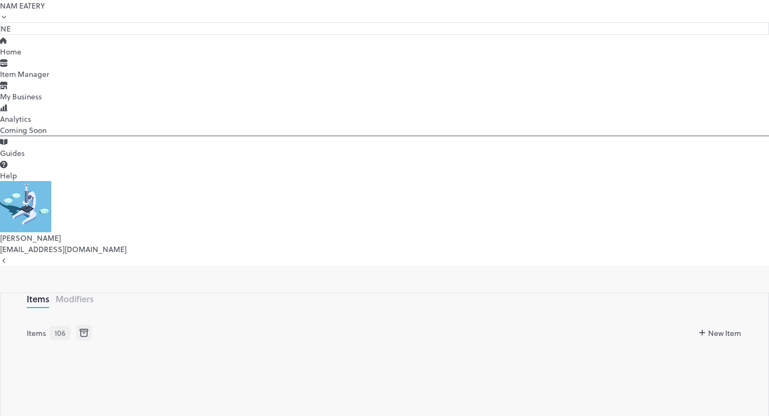
click at [43, 102] on div "My Business" at bounding box center [384, 96] width 769 height 11
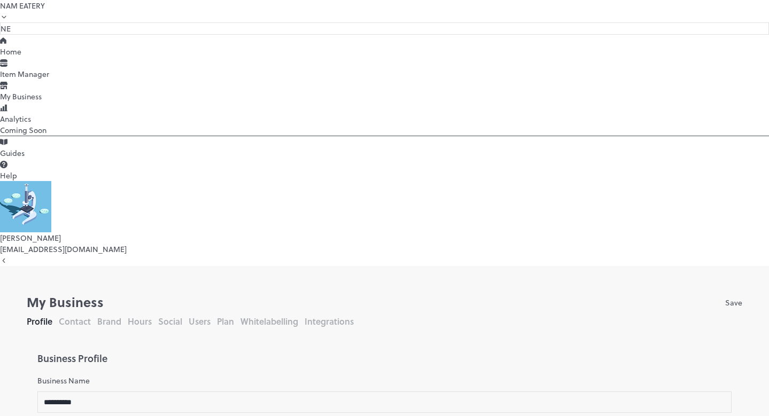
click at [37, 57] on div "Home" at bounding box center [384, 51] width 769 height 11
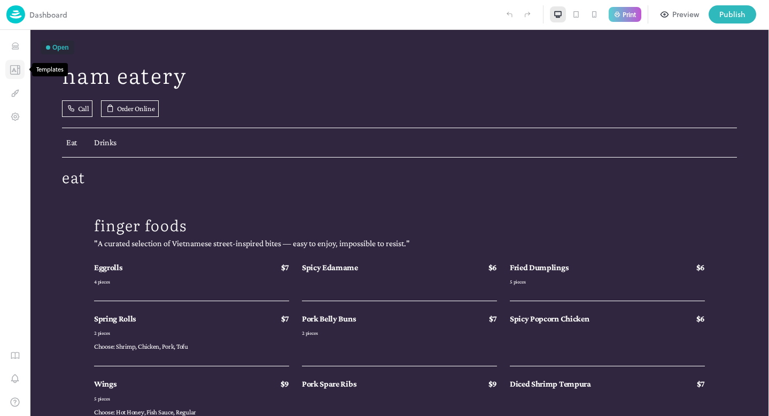
click at [15, 67] on icon "Templates" at bounding box center [15, 70] width 11 height 10
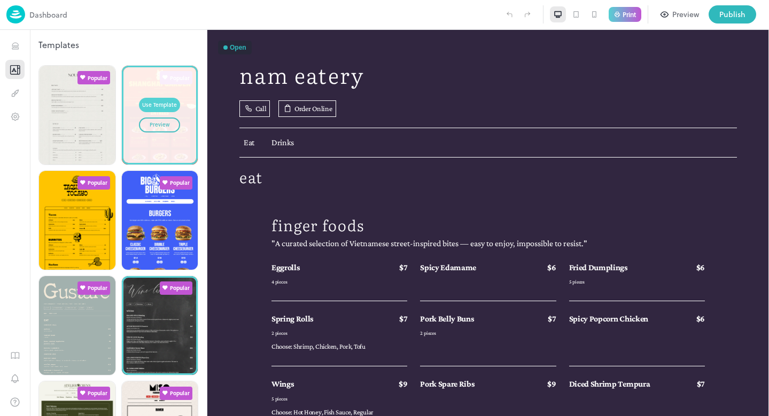
click at [160, 103] on div "Use Template" at bounding box center [159, 105] width 35 height 9
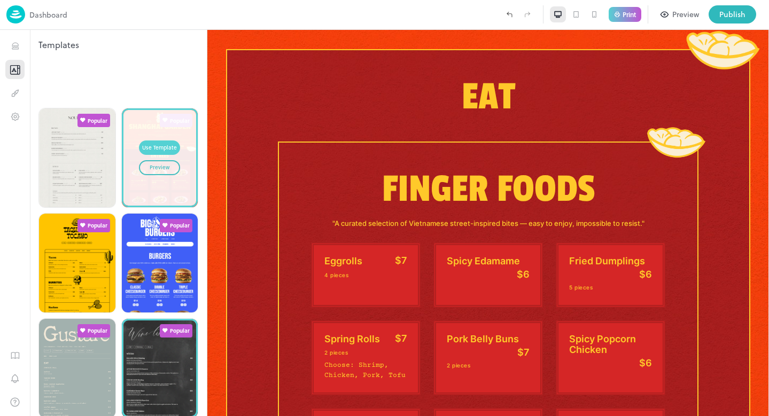
type input "*****"
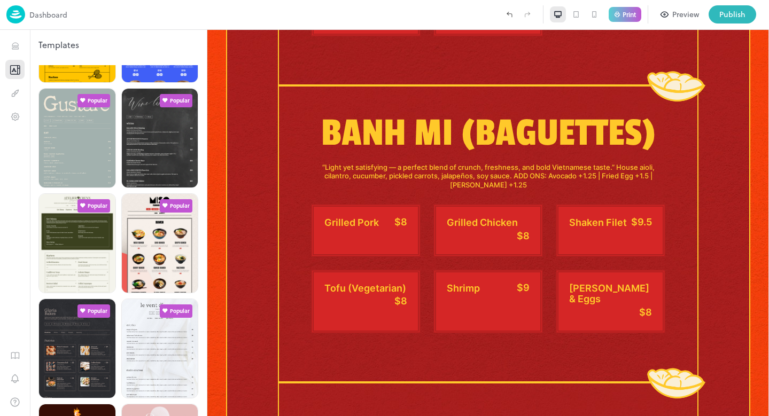
scroll to position [196, 0]
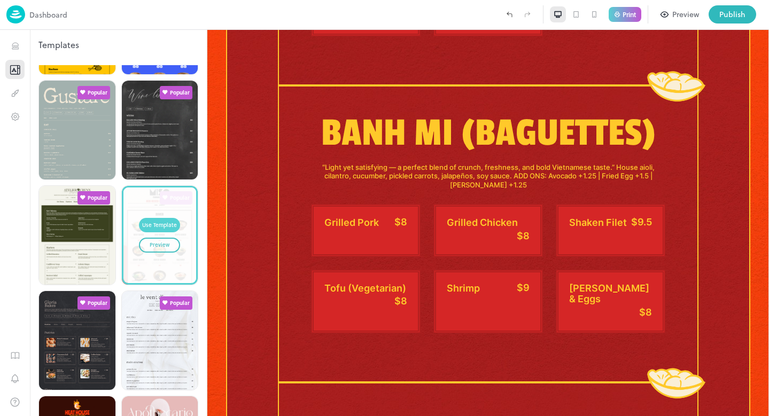
click at [162, 221] on div "Use Template" at bounding box center [159, 225] width 35 height 9
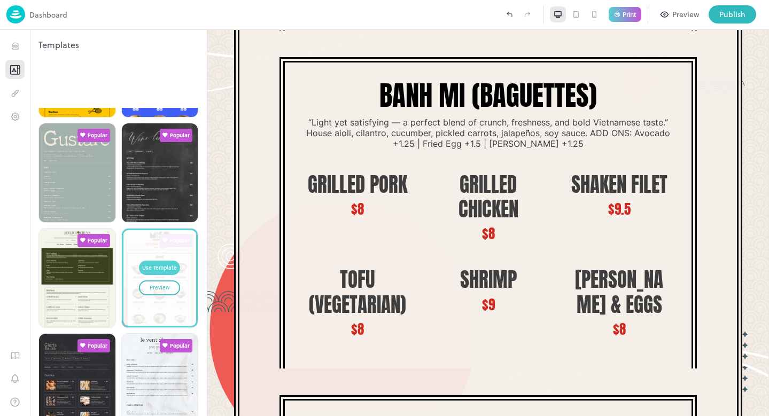
type input "******"
type input "*****"
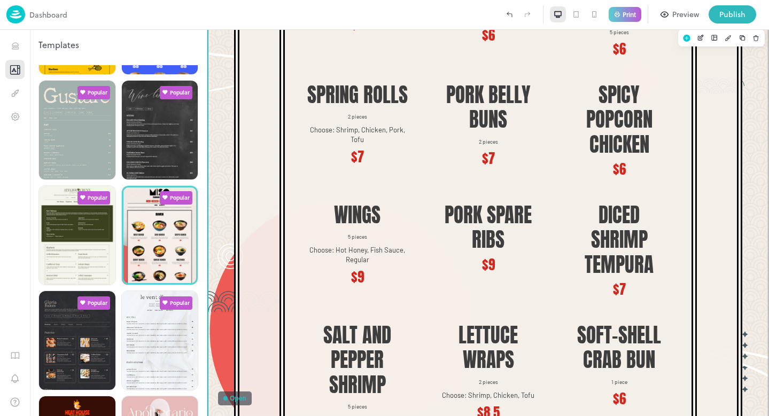
scroll to position [488, 0]
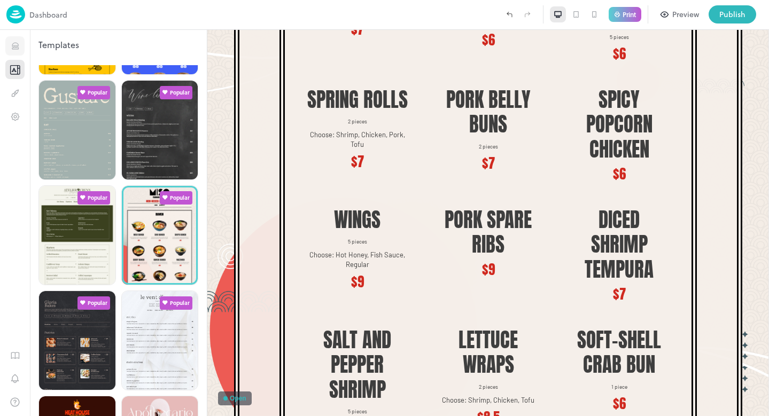
click at [16, 50] on icon "Items" at bounding box center [15, 46] width 10 height 10
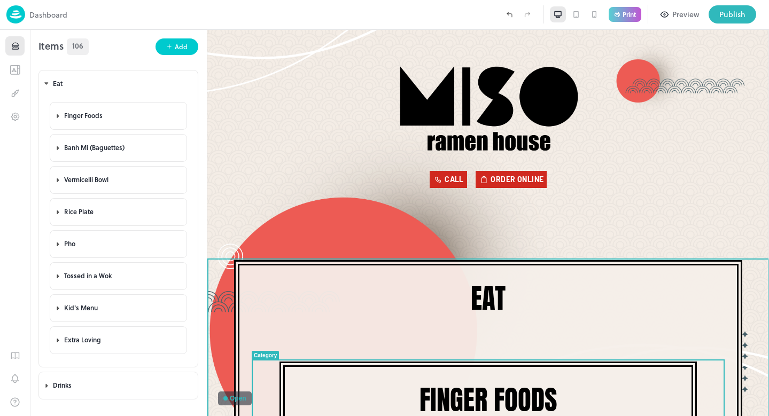
scroll to position [488, 0]
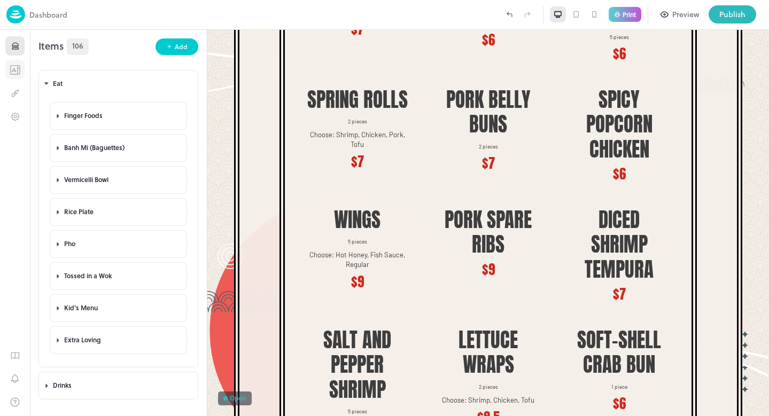
click at [18, 75] on button "Templates" at bounding box center [14, 69] width 19 height 19
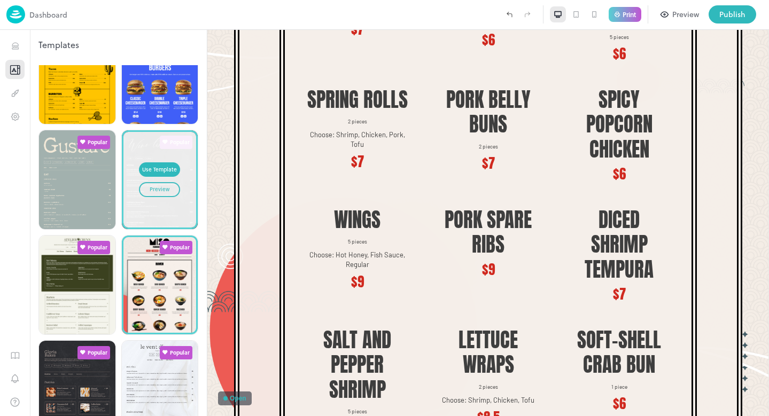
scroll to position [155, 0]
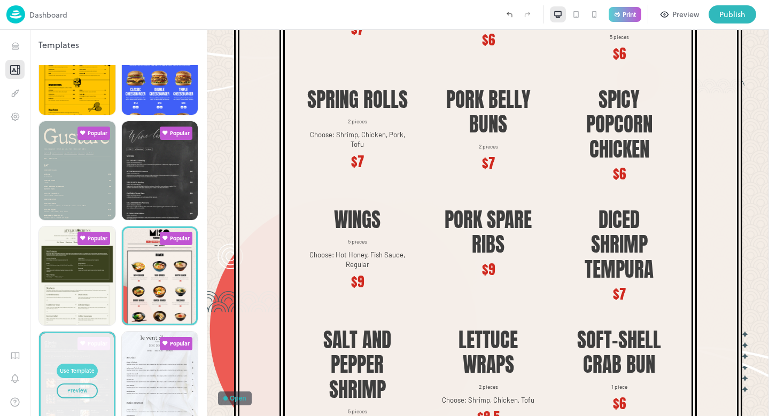
click at [81, 367] on div "Use Template" at bounding box center [77, 371] width 35 height 9
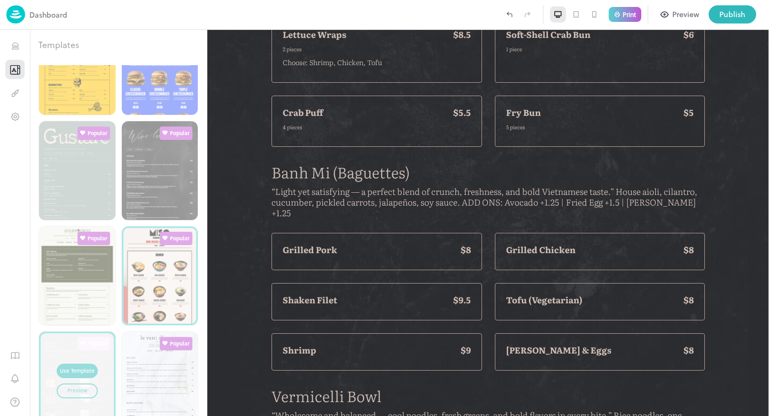
type input "********"
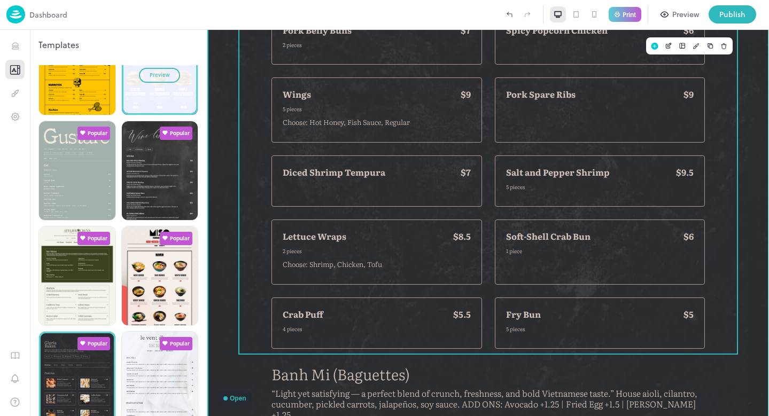
scroll to position [421, 0]
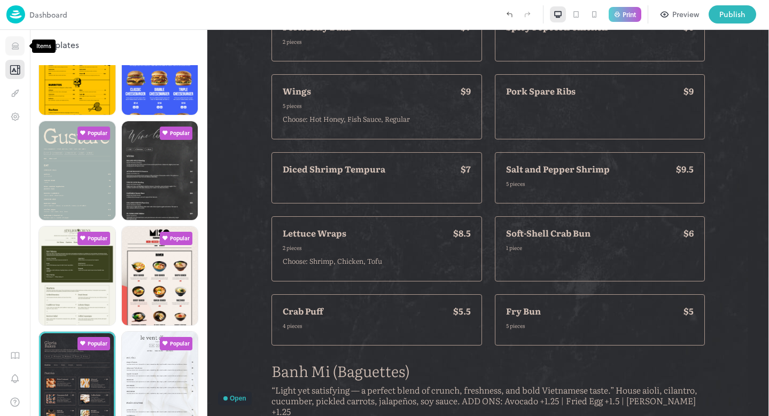
click at [18, 45] on icon "Items" at bounding box center [15, 44] width 6 height 3
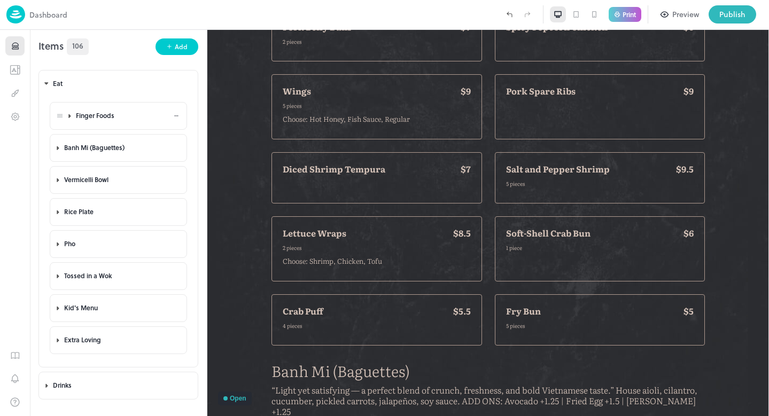
click at [72, 113] on icon at bounding box center [69, 115] width 7 height 7
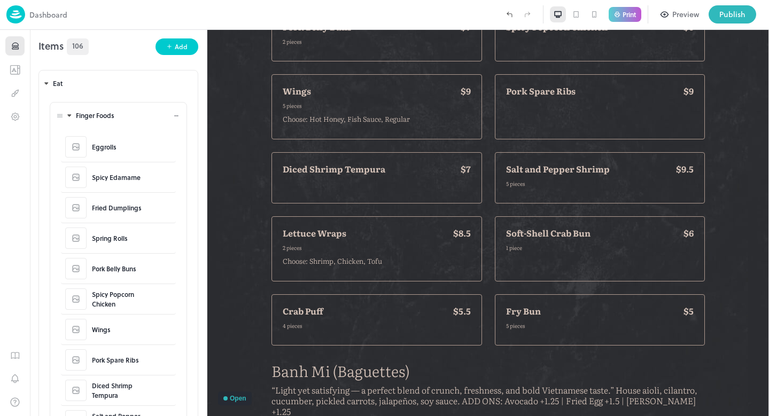
click at [95, 114] on div "Finger Foods" at bounding box center [124, 115] width 97 height 9
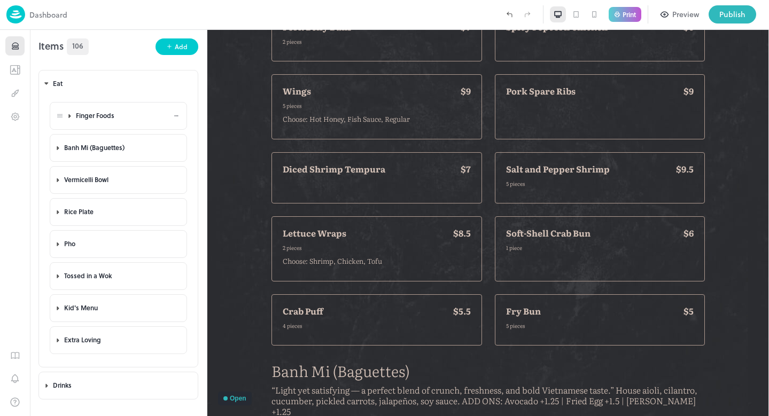
click at [88, 116] on div "Finger Foods" at bounding box center [124, 115] width 97 height 9
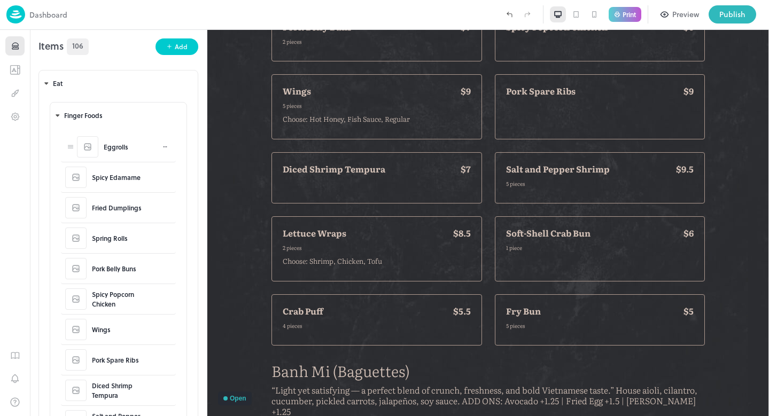
click at [105, 149] on div "Eggrolls" at bounding box center [116, 147] width 25 height 10
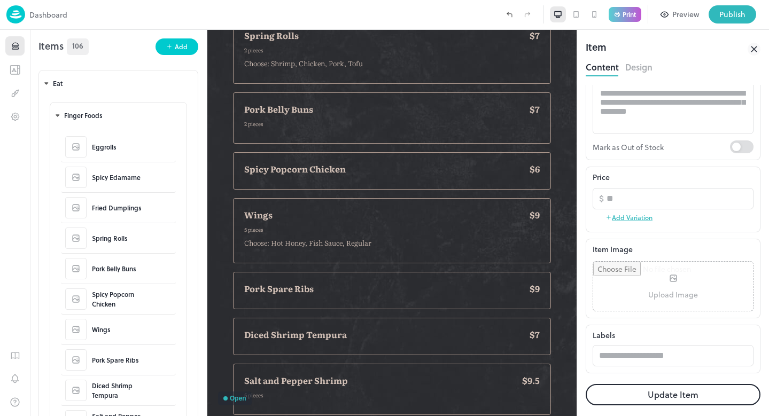
click at [14, 20] on img at bounding box center [15, 14] width 19 height 18
